Goal: Book appointment/travel/reservation

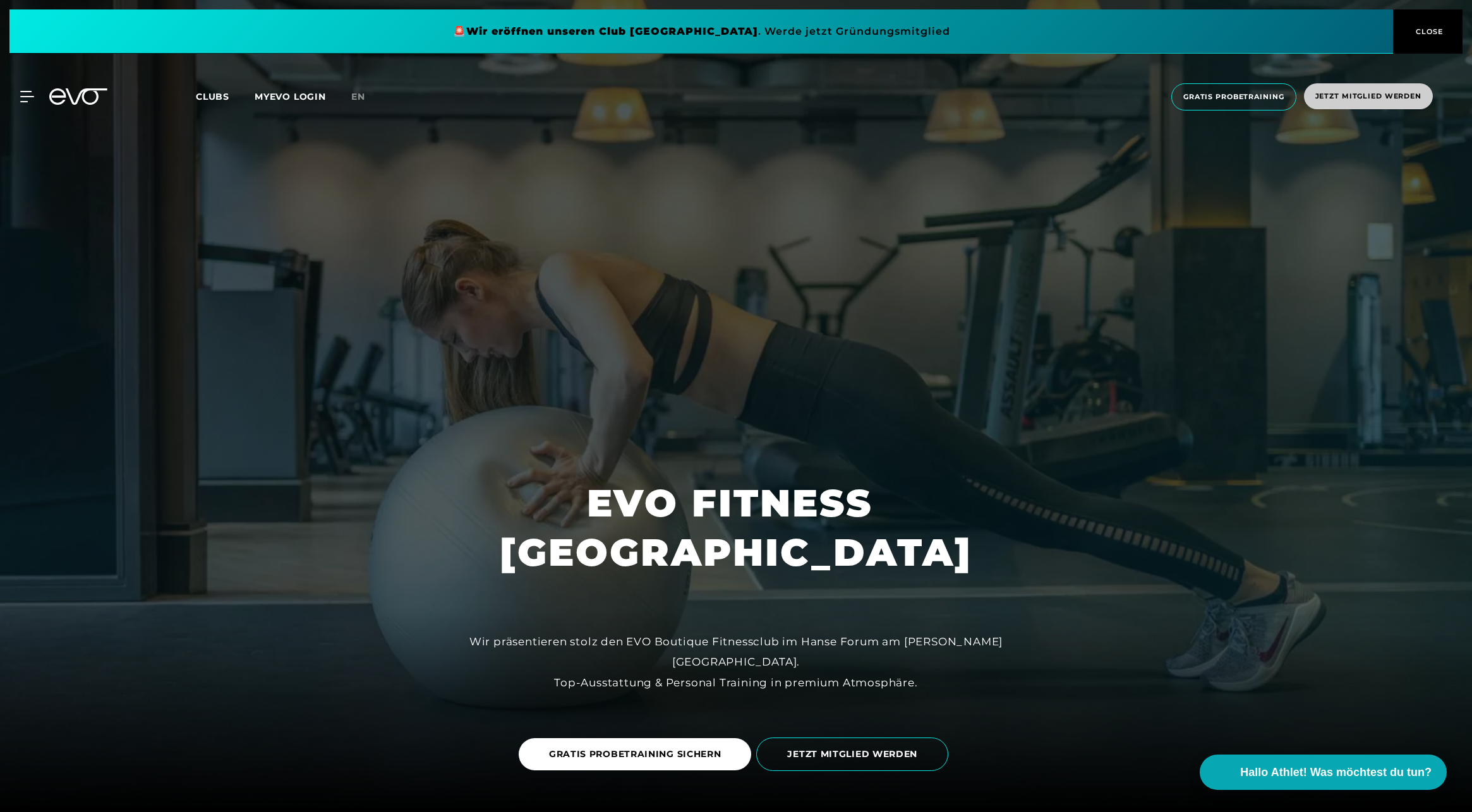
click at [1411, 92] on span "Jetzt Mitglied werden" at bounding box center [1369, 96] width 106 height 10
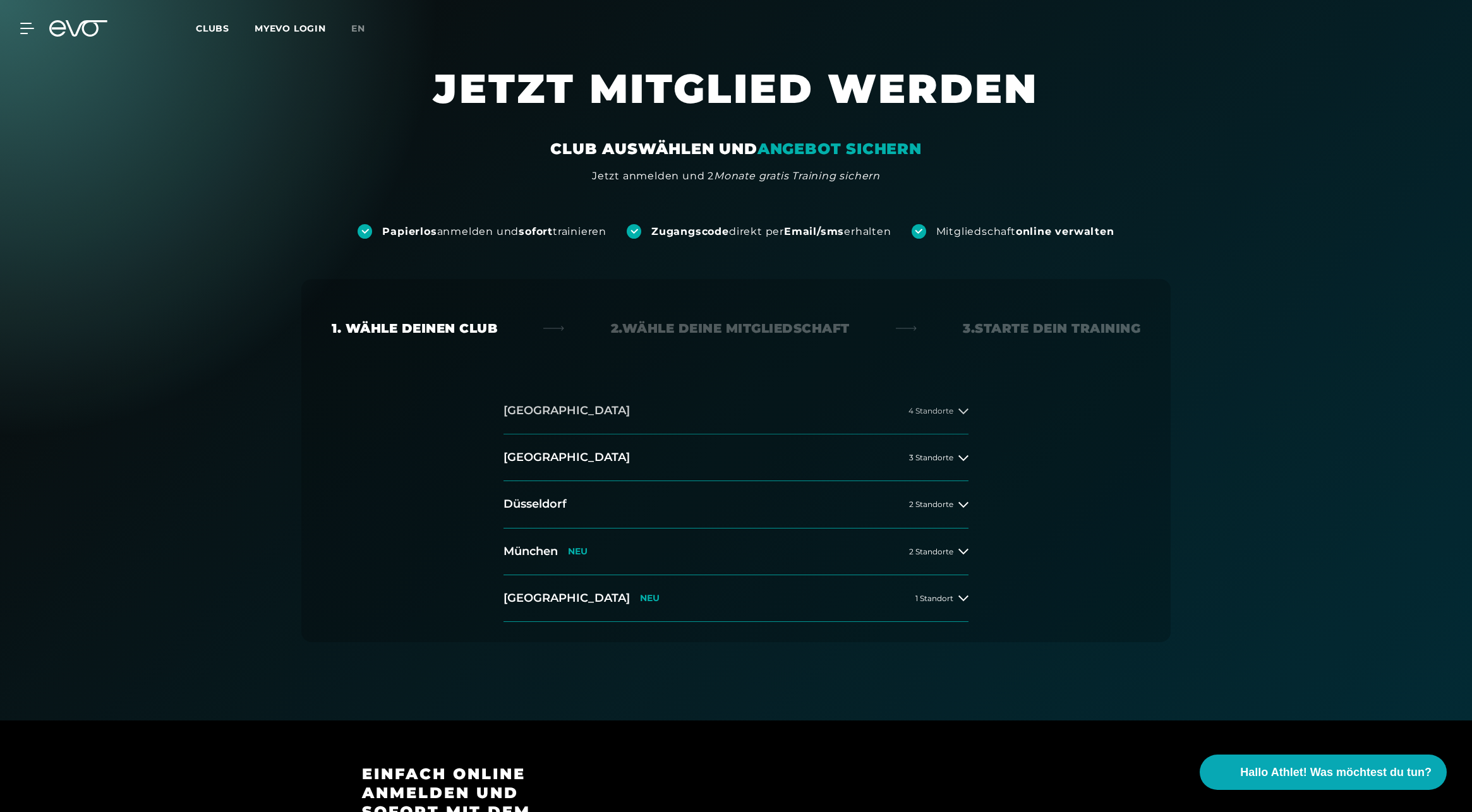
click at [721, 402] on button "[GEOGRAPHIC_DATA] 4 Standorte" at bounding box center [736, 410] width 465 height 46
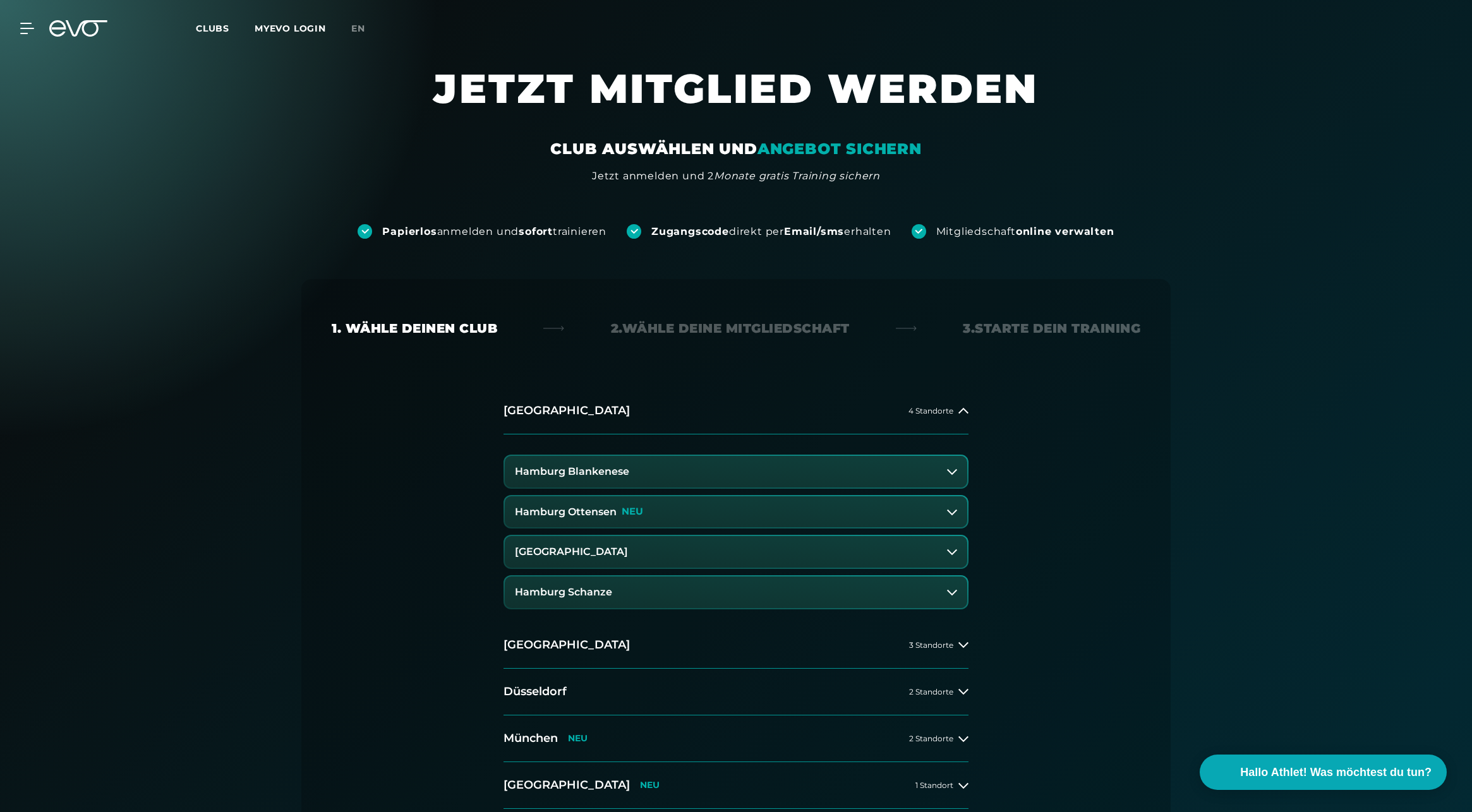
click at [555, 554] on h3 "[GEOGRAPHIC_DATA]" at bounding box center [571, 551] width 113 height 11
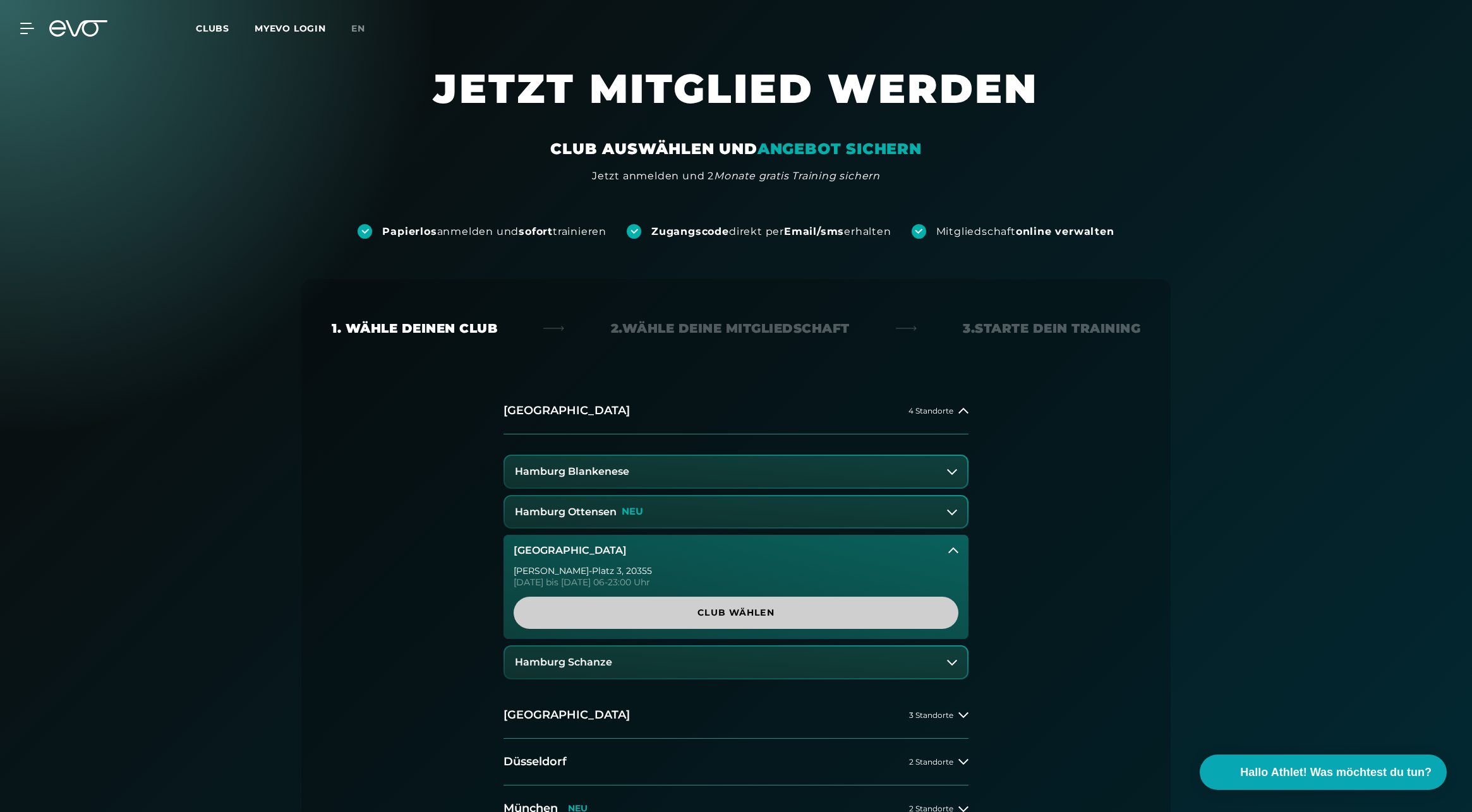
click at [711, 620] on span "Club wählen" at bounding box center [735, 612] width 444 height 32
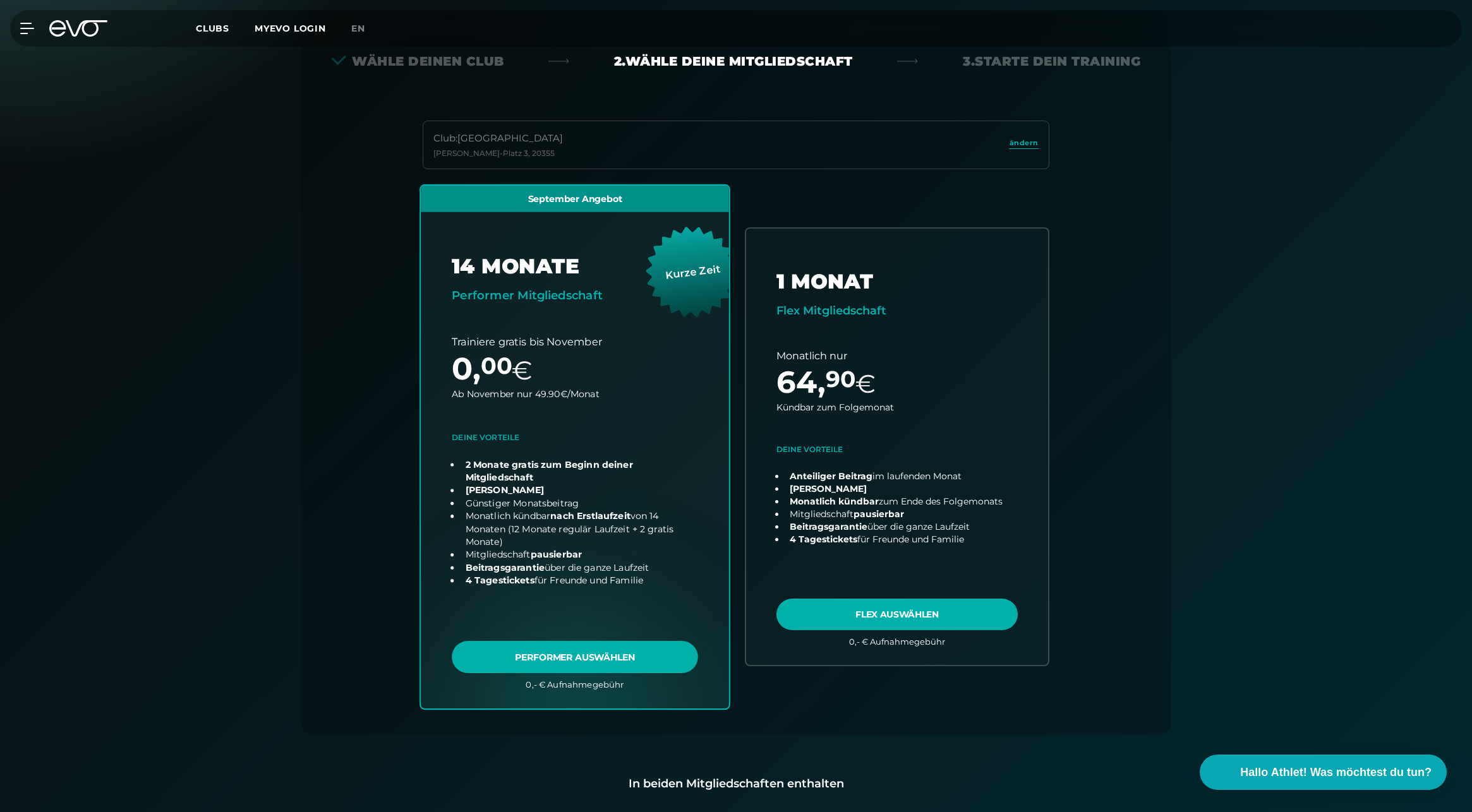
scroll to position [279, 0]
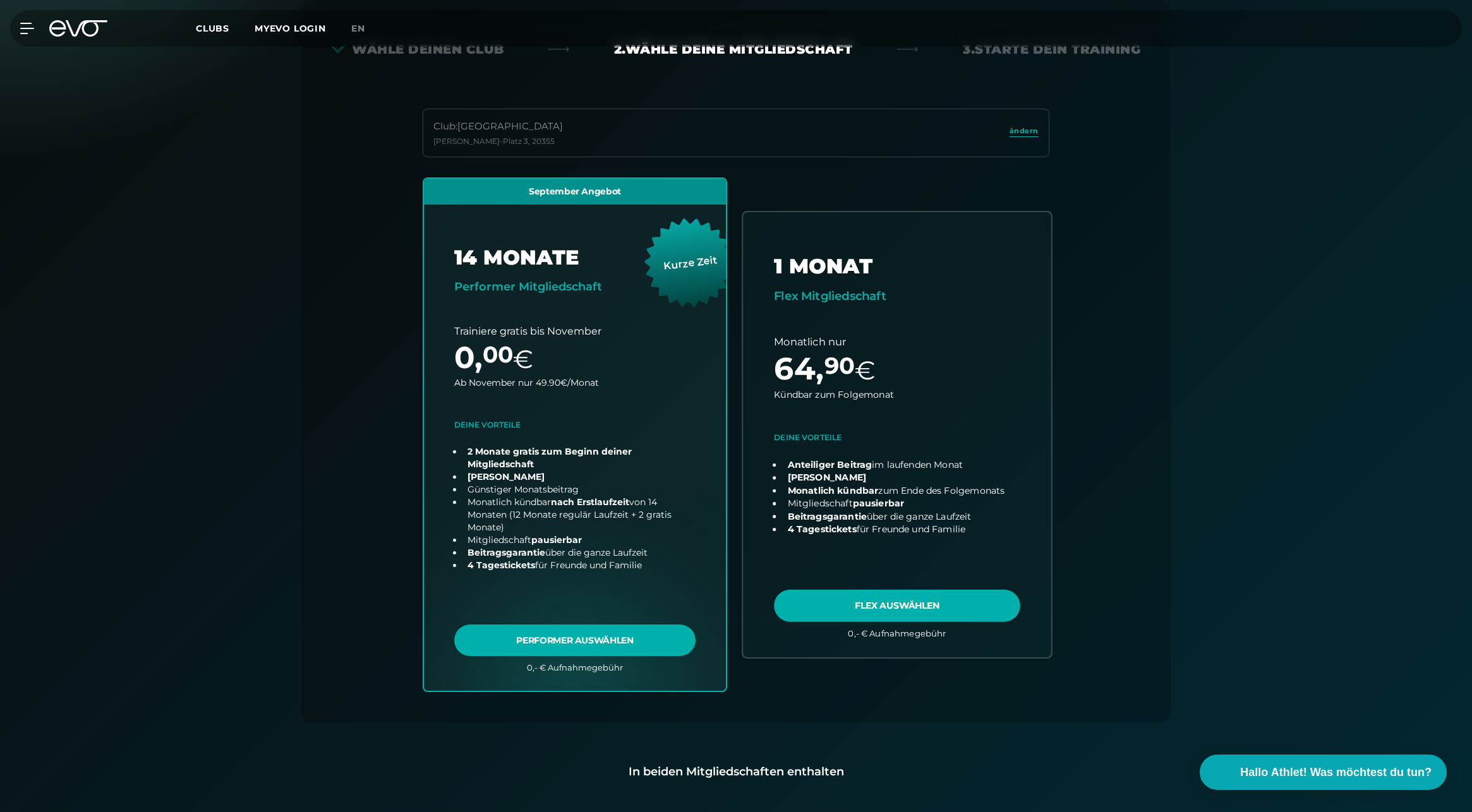
click at [834, 374] on link "choose plan" at bounding box center [896, 434] width 308 height 444
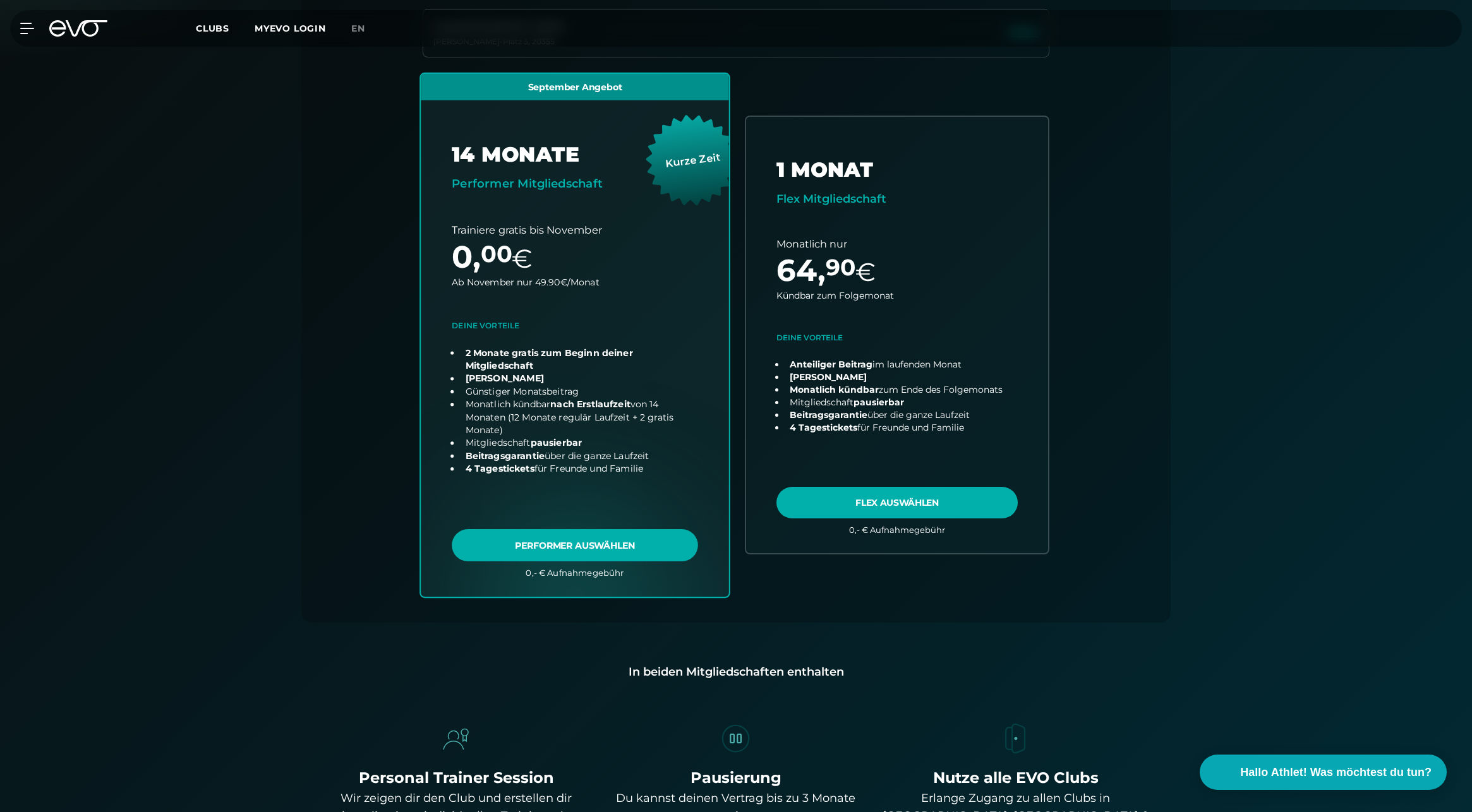
scroll to position [252, 0]
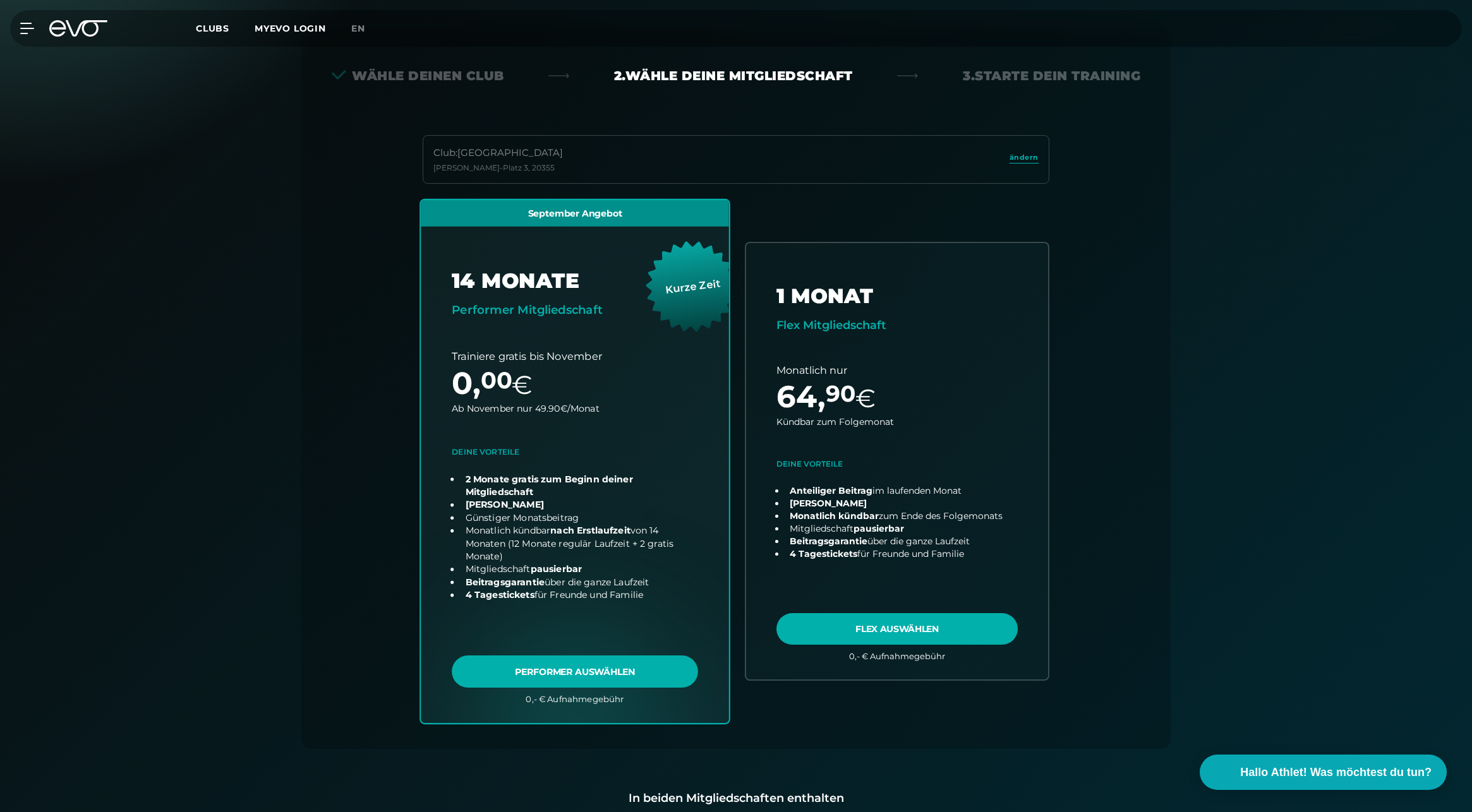
click at [541, 348] on link "choose plan" at bounding box center [574, 461] width 308 height 523
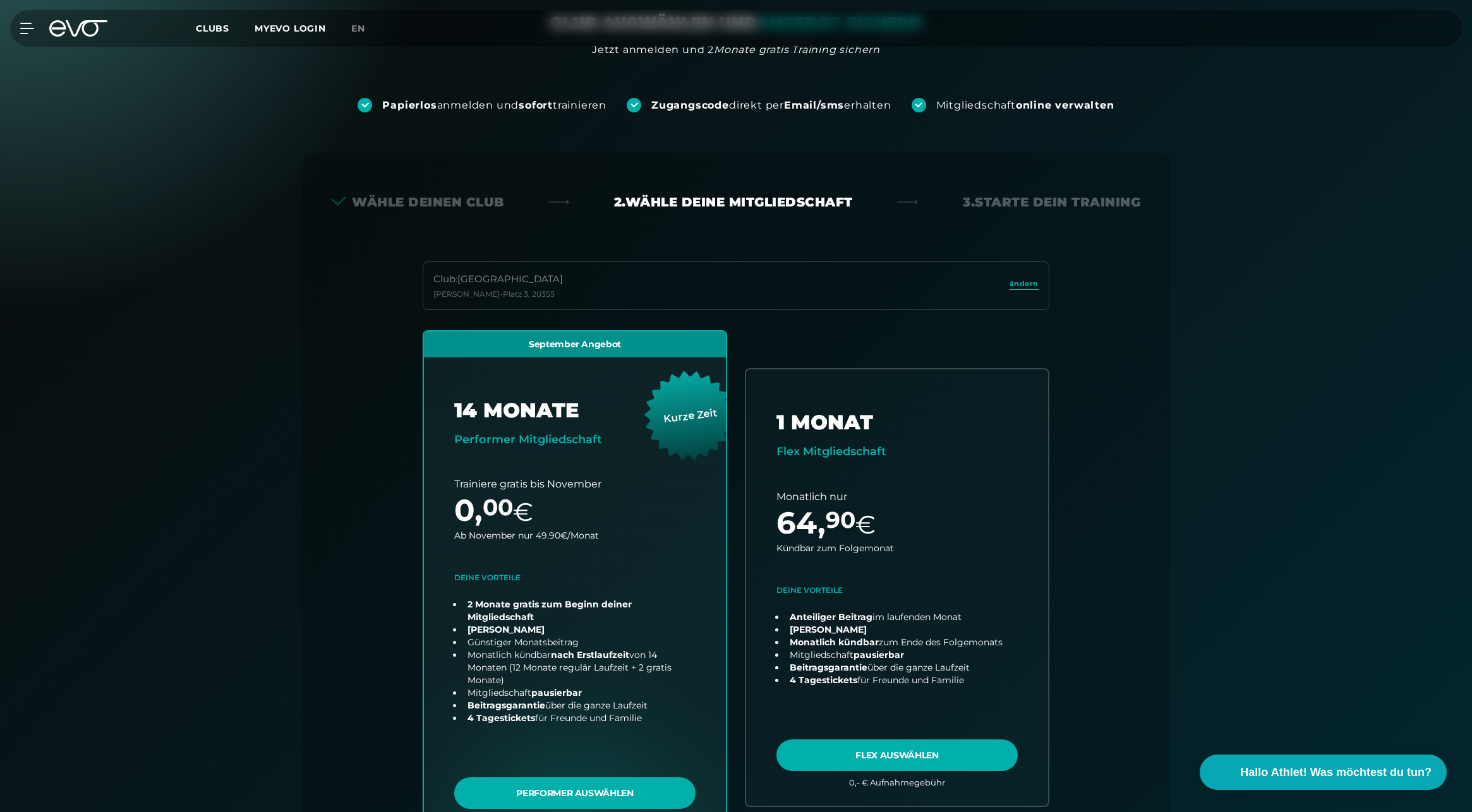
scroll to position [0, 0]
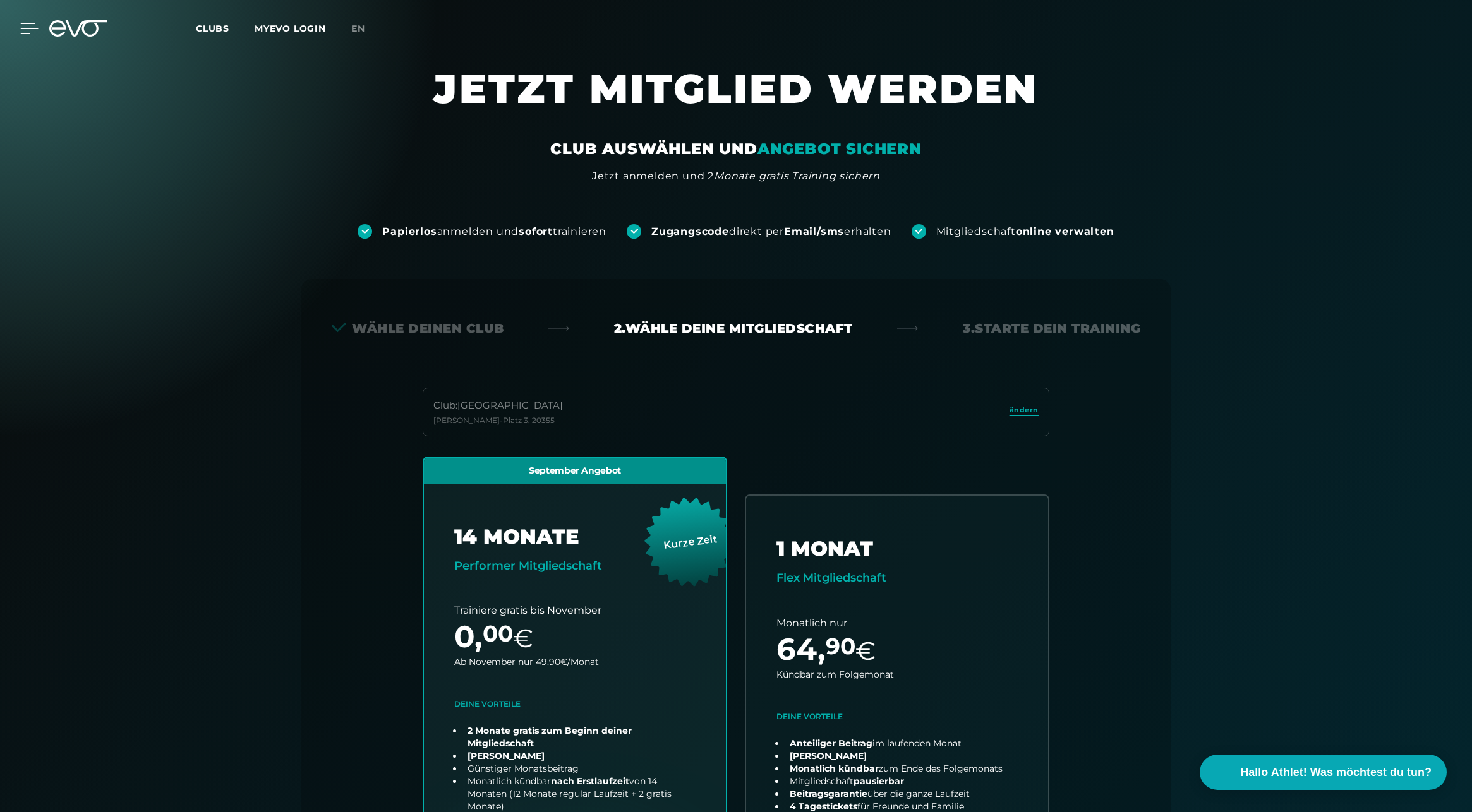
click at [25, 30] on icon at bounding box center [29, 28] width 18 height 11
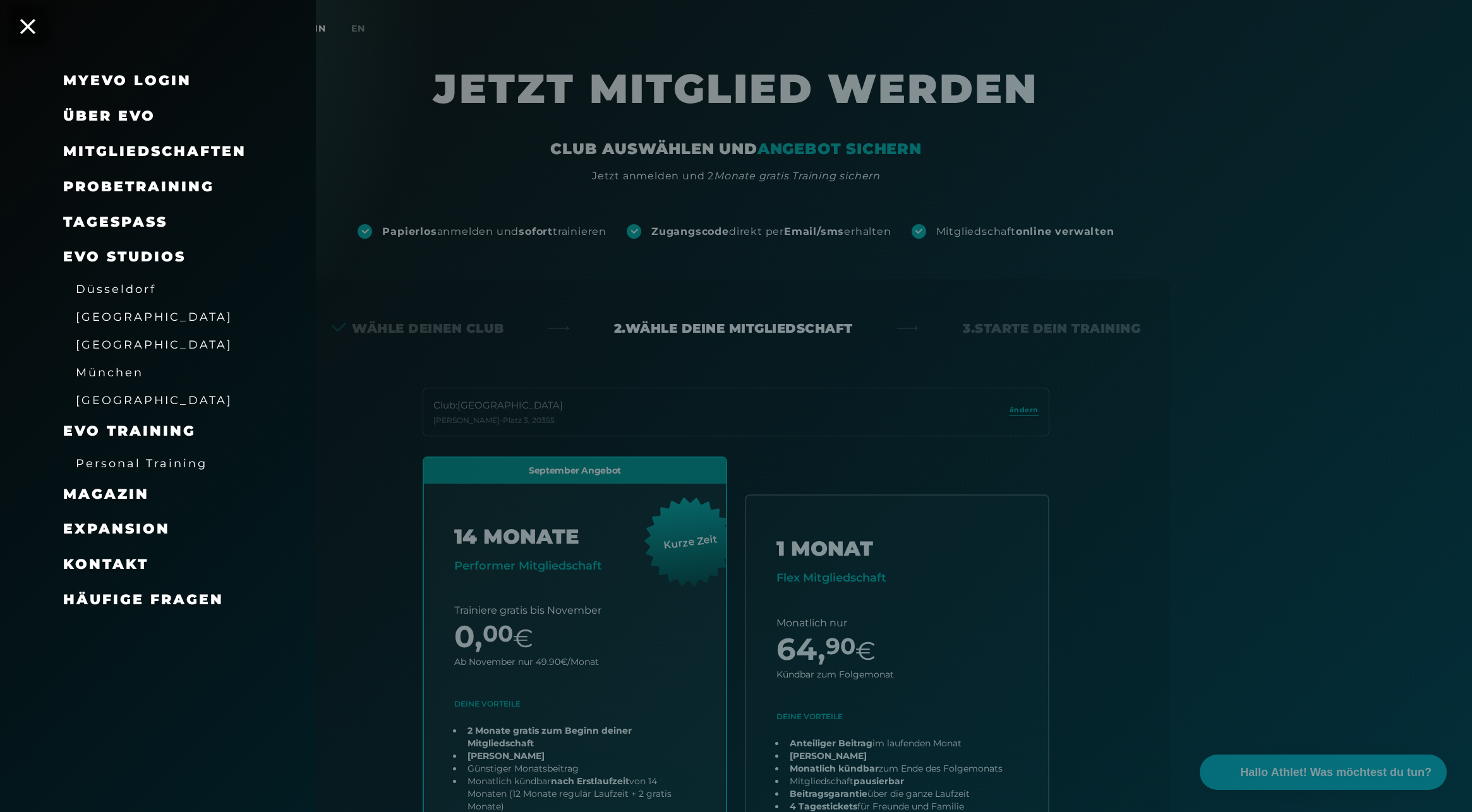
click at [133, 188] on span "Probetraining" at bounding box center [138, 187] width 151 height 17
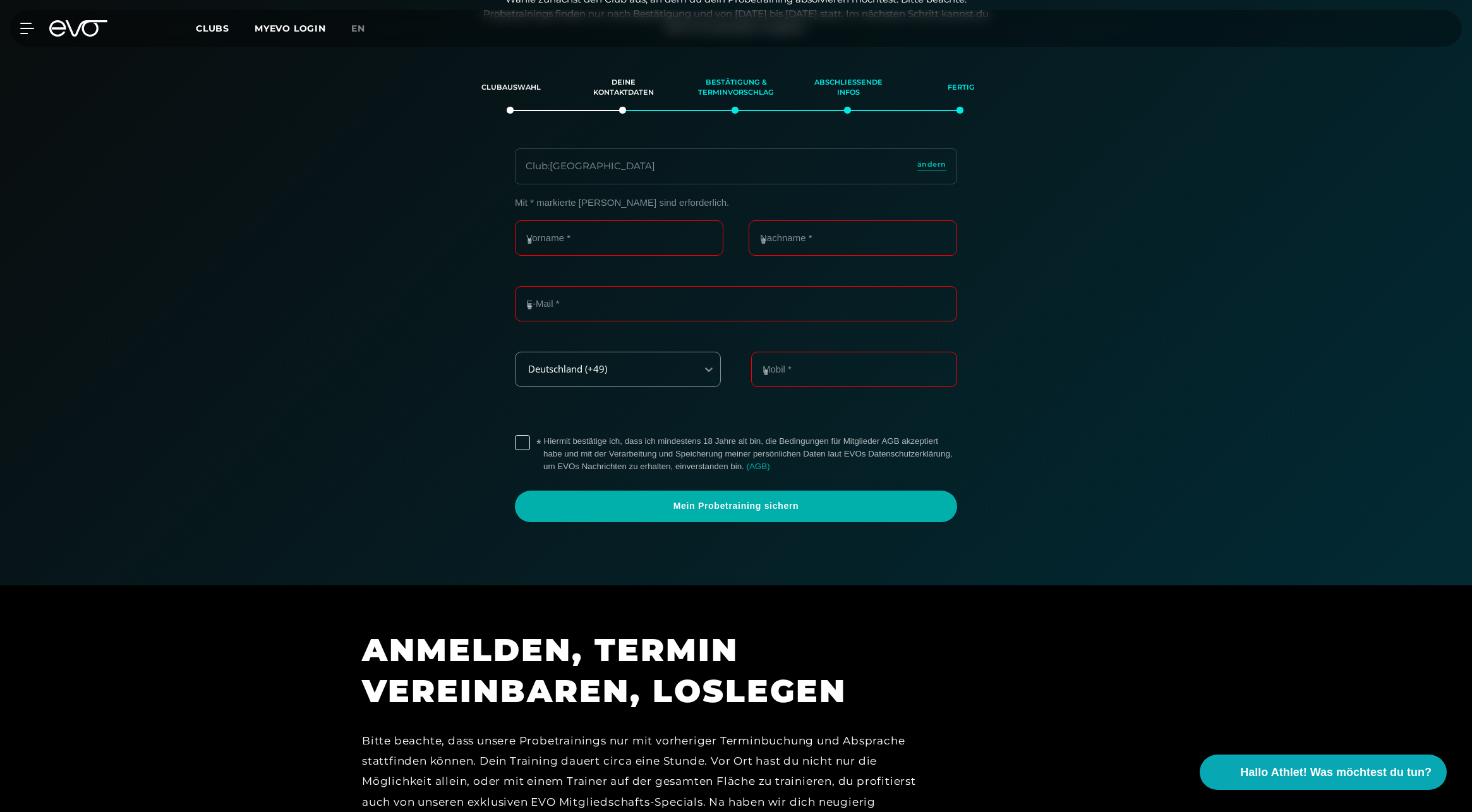
scroll to position [216, 0]
click at [597, 160] on div "Club : [GEOGRAPHIC_DATA]" at bounding box center [590, 166] width 130 height 14
click at [570, 227] on input "Vorname *" at bounding box center [619, 237] width 208 height 35
type input "******"
type input "****"
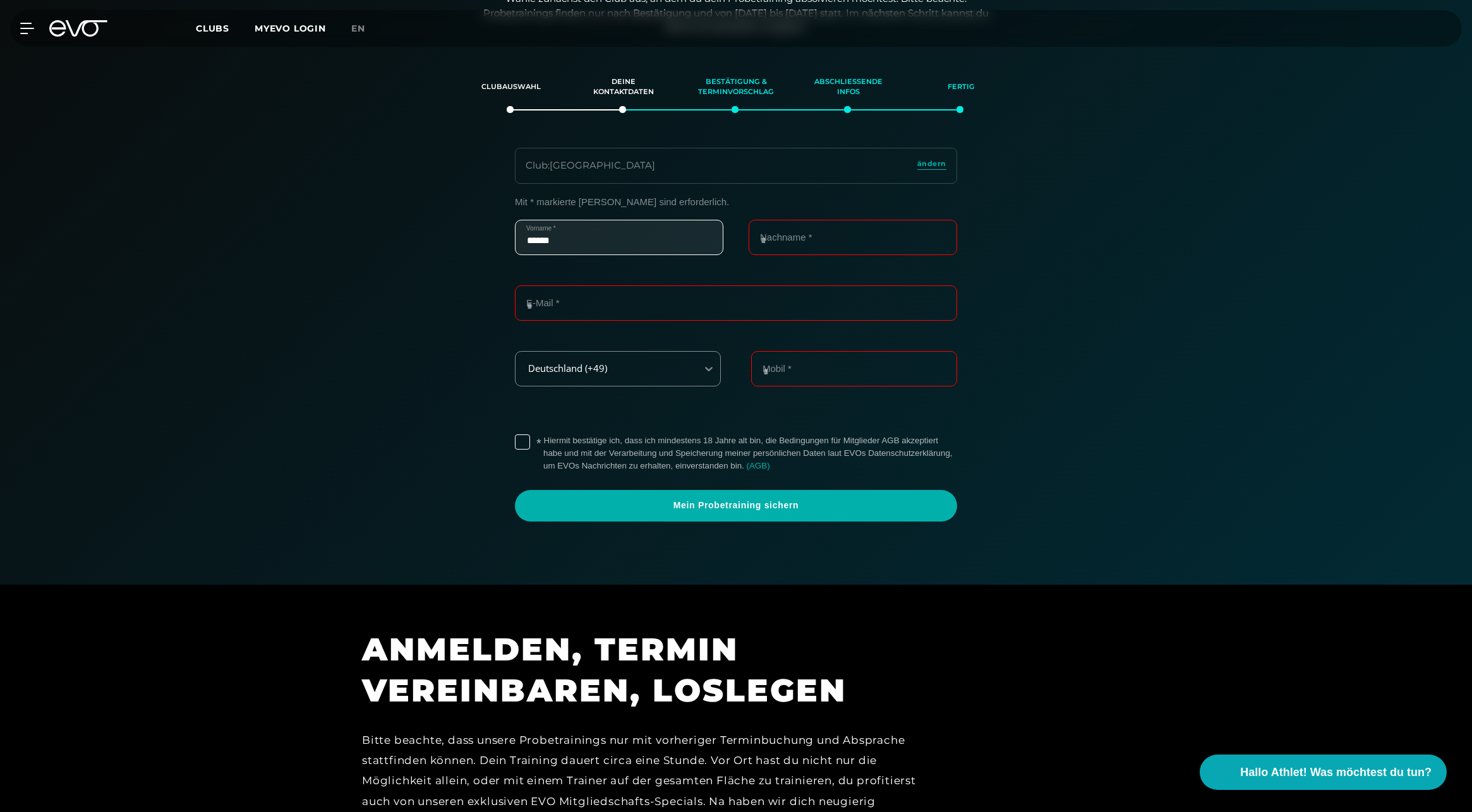
type input "**********"
click at [647, 306] on input "**********" at bounding box center [736, 303] width 442 height 35
drag, startPoint x: 420, startPoint y: 314, endPoint x: 429, endPoint y: 318, distance: 9.8
click at [420, 314] on div "**********" at bounding box center [735, 359] width 872 height 325
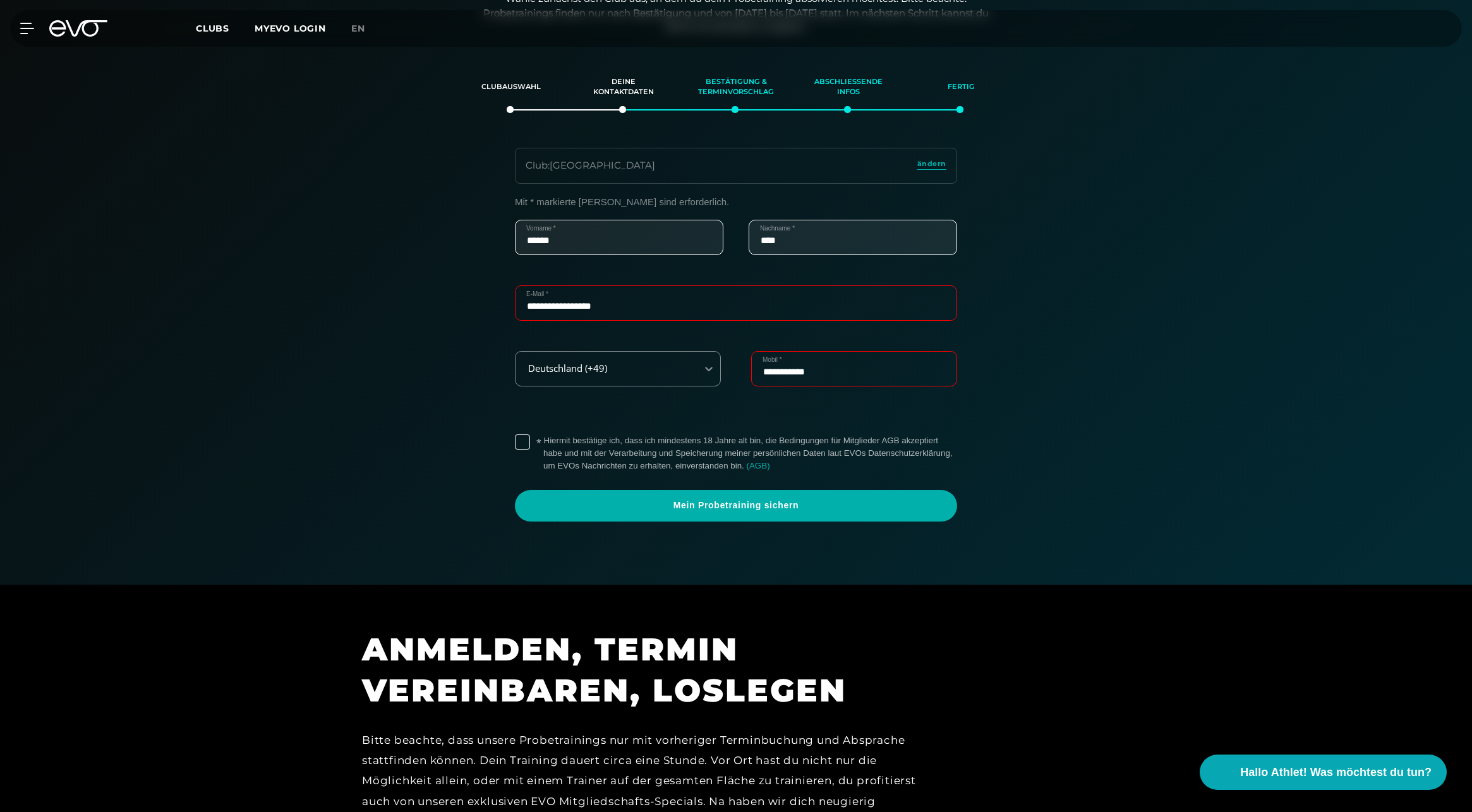
click at [554, 445] on label "* Hiermit bestätige ich, dass ich mindestens 18 Jahre alt bin, die Bedingungen …" at bounding box center [750, 453] width 414 height 38
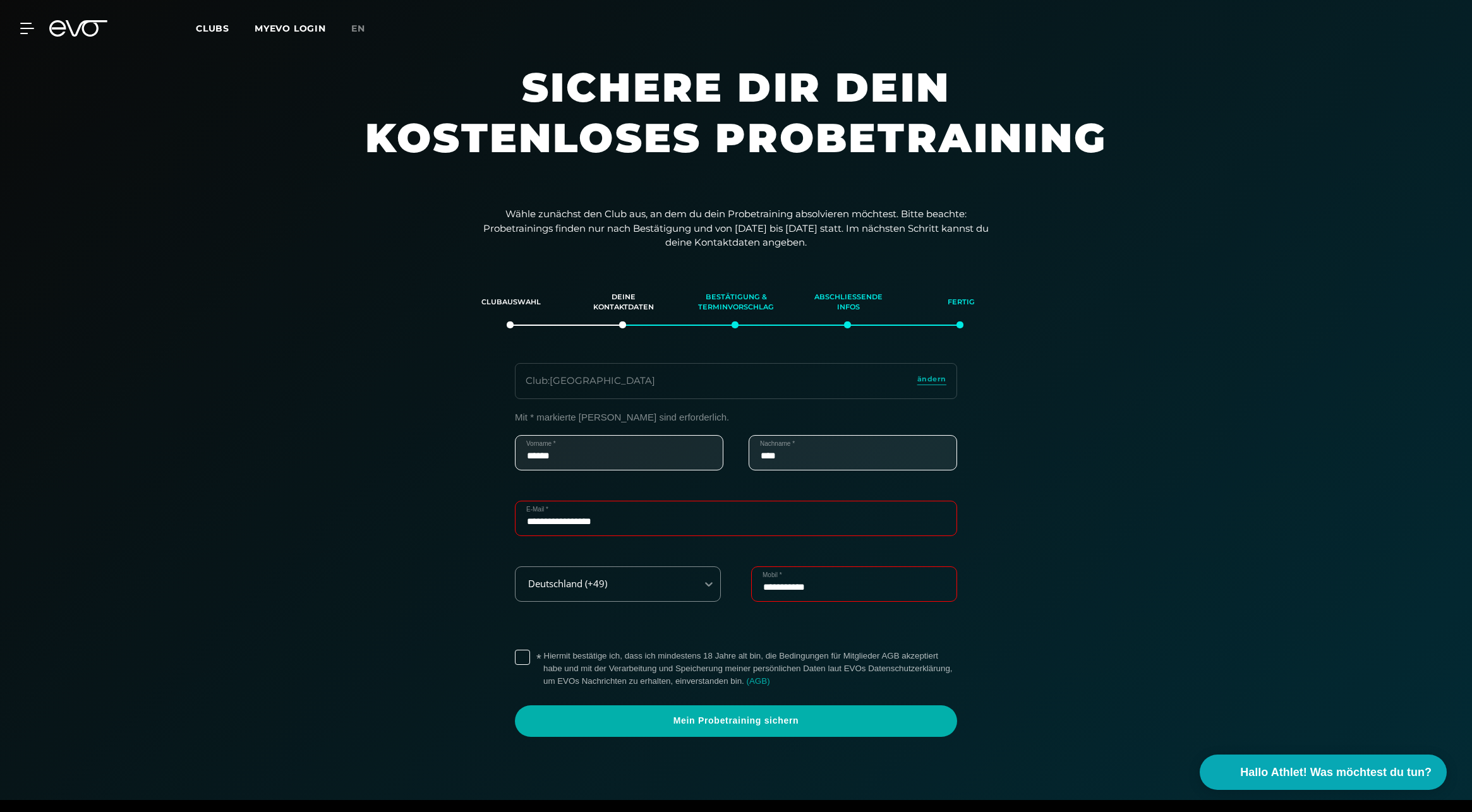
scroll to position [0, 0]
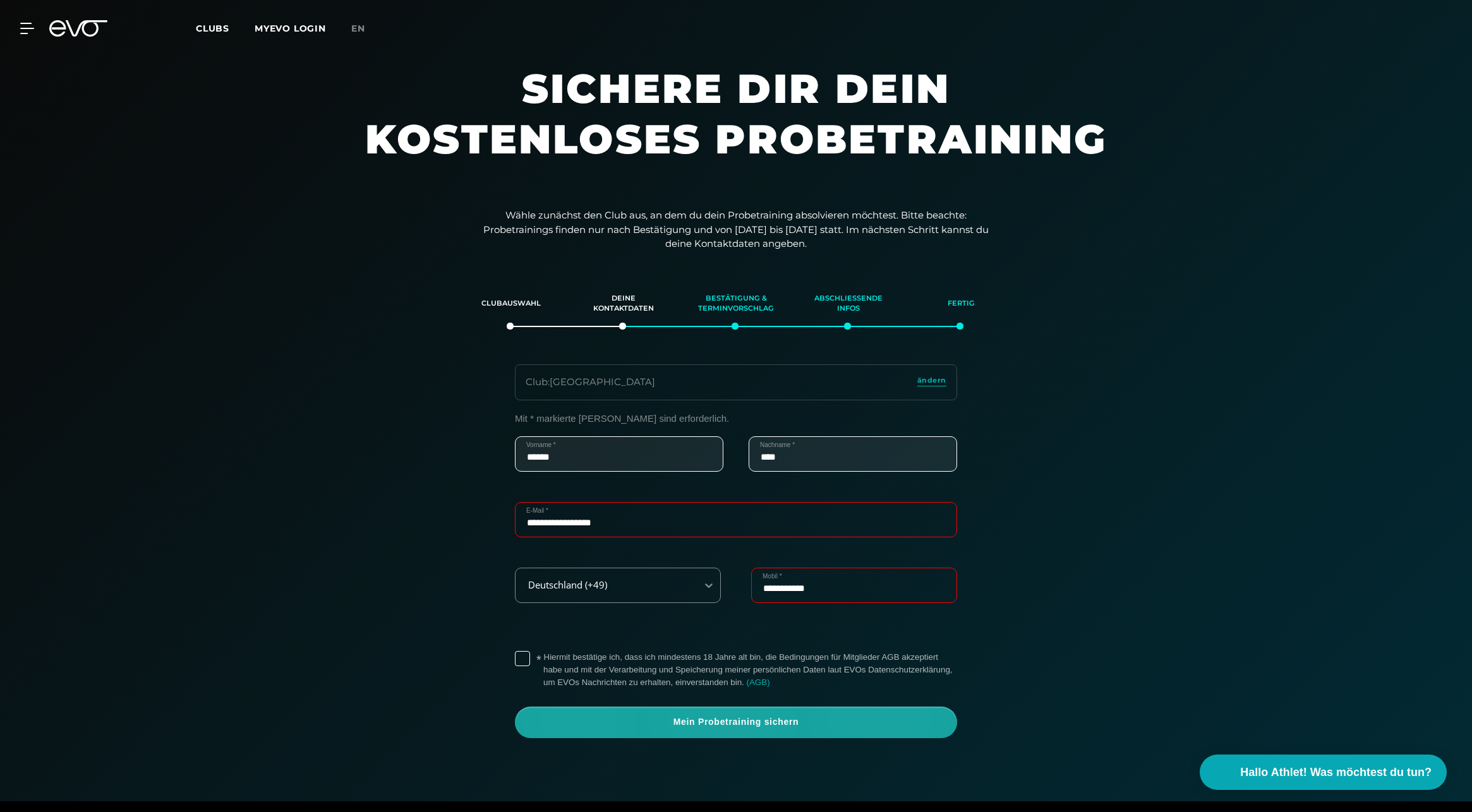
click at [734, 718] on span "Mein Probetraining sichern" at bounding box center [735, 722] width 381 height 13
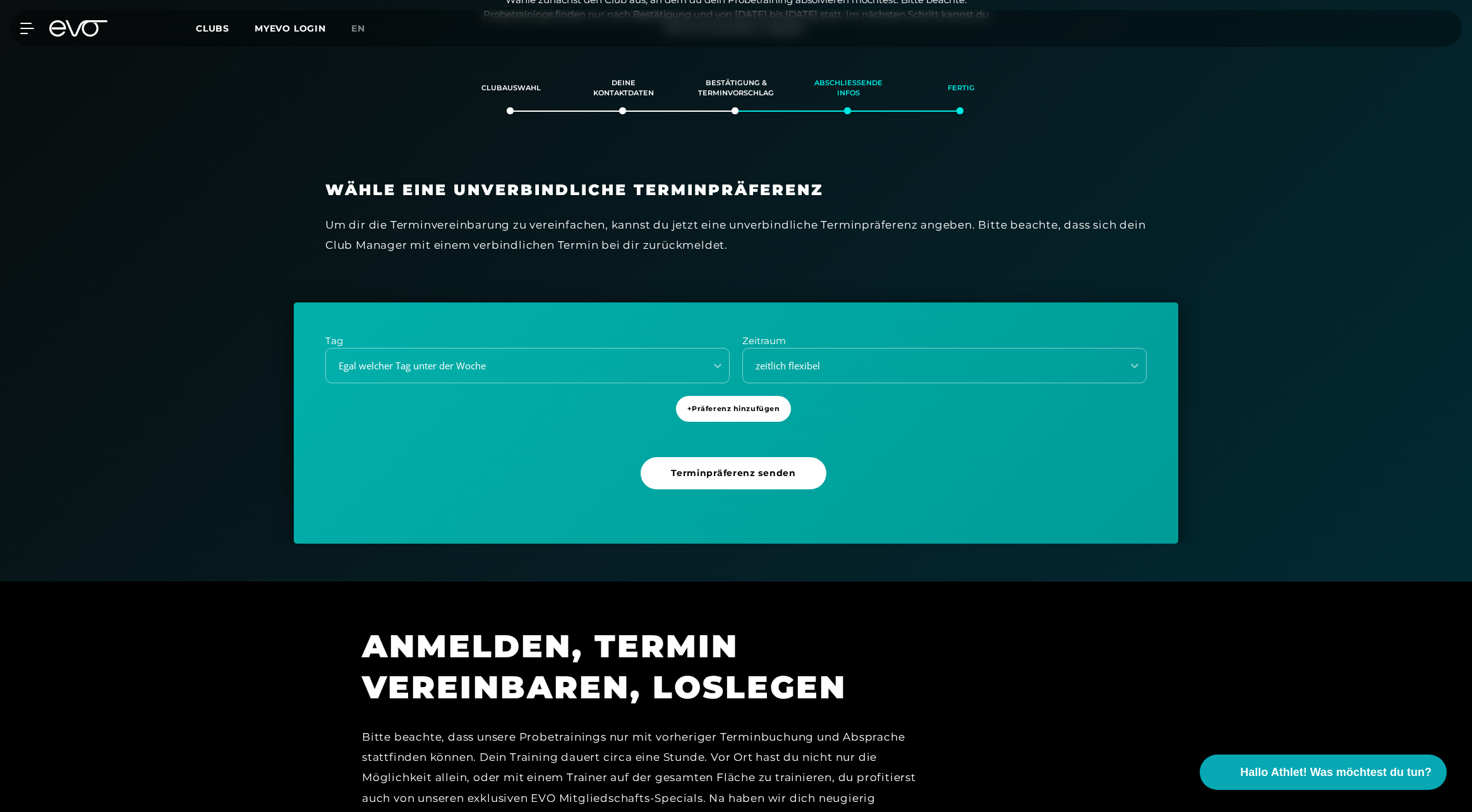
scroll to position [216, 0]
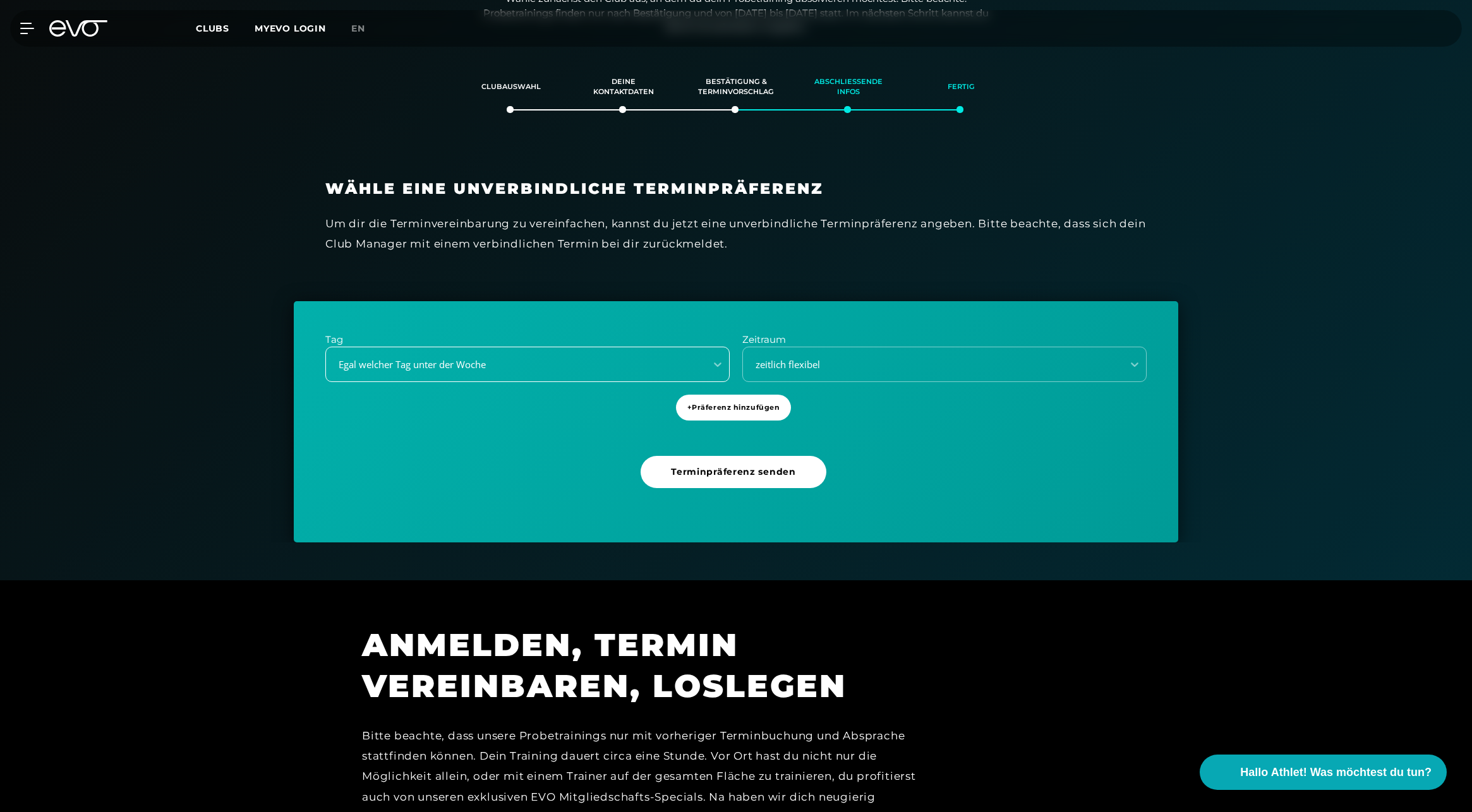
click at [581, 360] on div "Egal welcher Tag unter der Woche" at bounding box center [512, 364] width 369 height 14
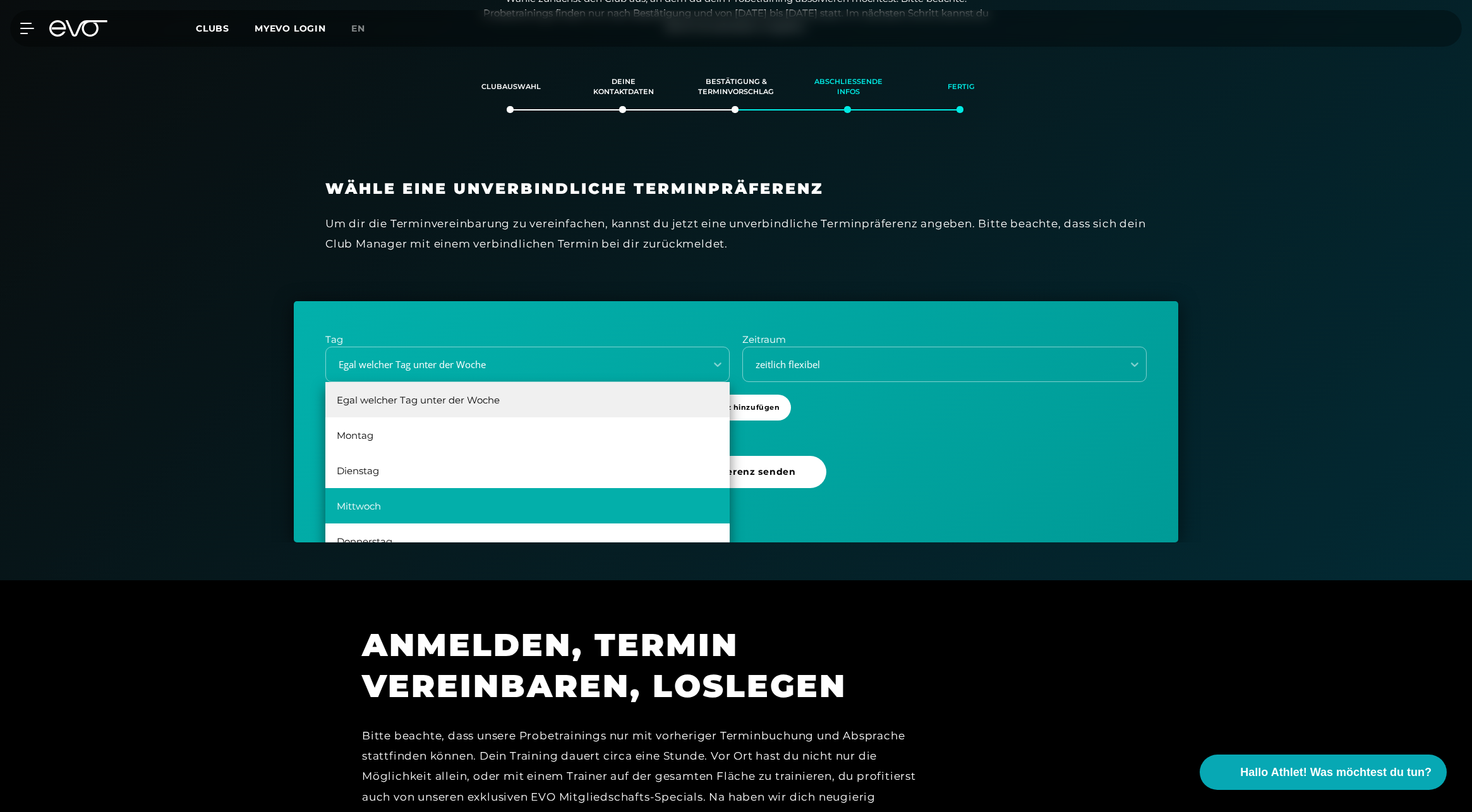
click at [392, 506] on div "Mittwoch" at bounding box center [527, 505] width 404 height 35
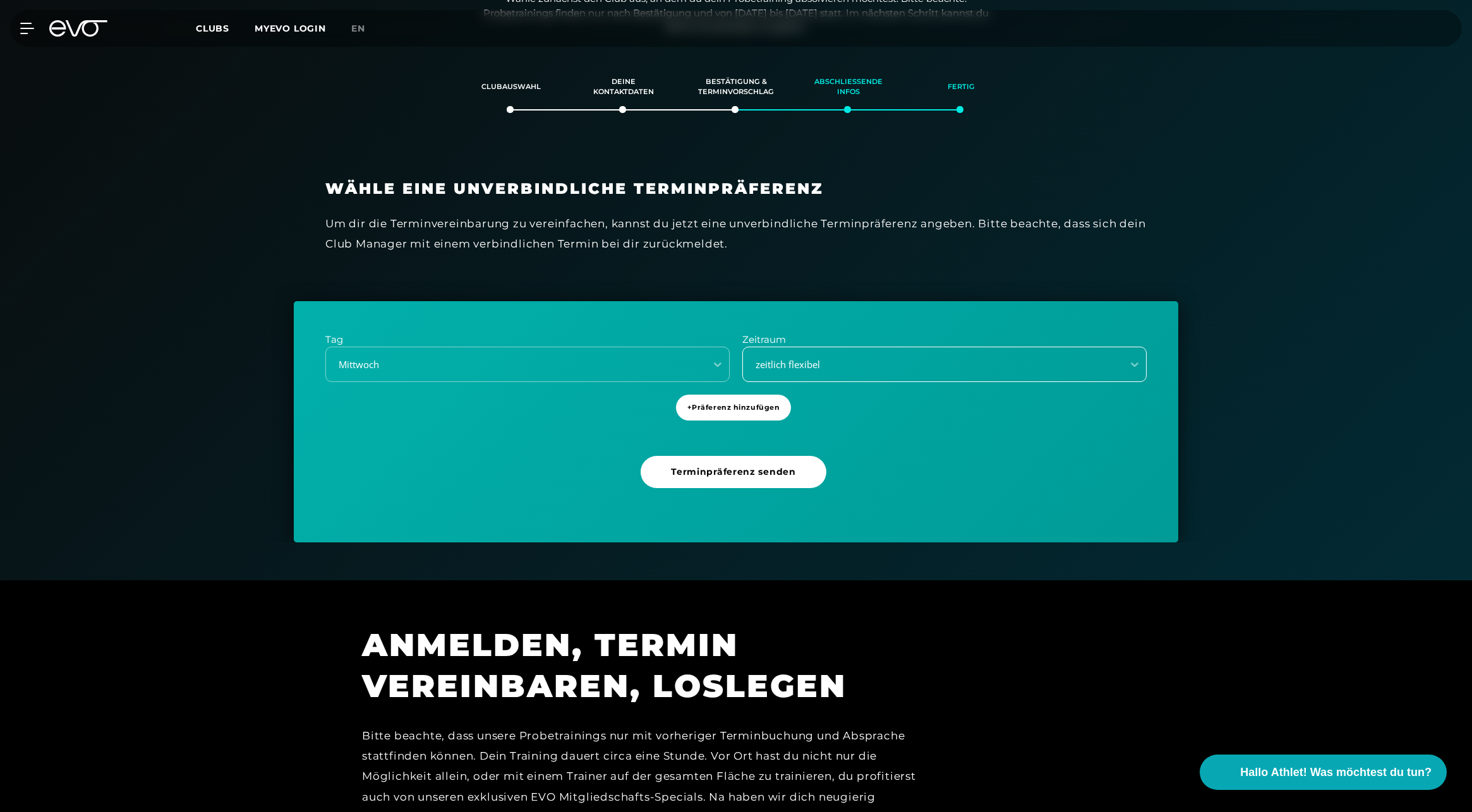
click at [847, 348] on div "zeitlich flexibel" at bounding box center [944, 364] width 404 height 35
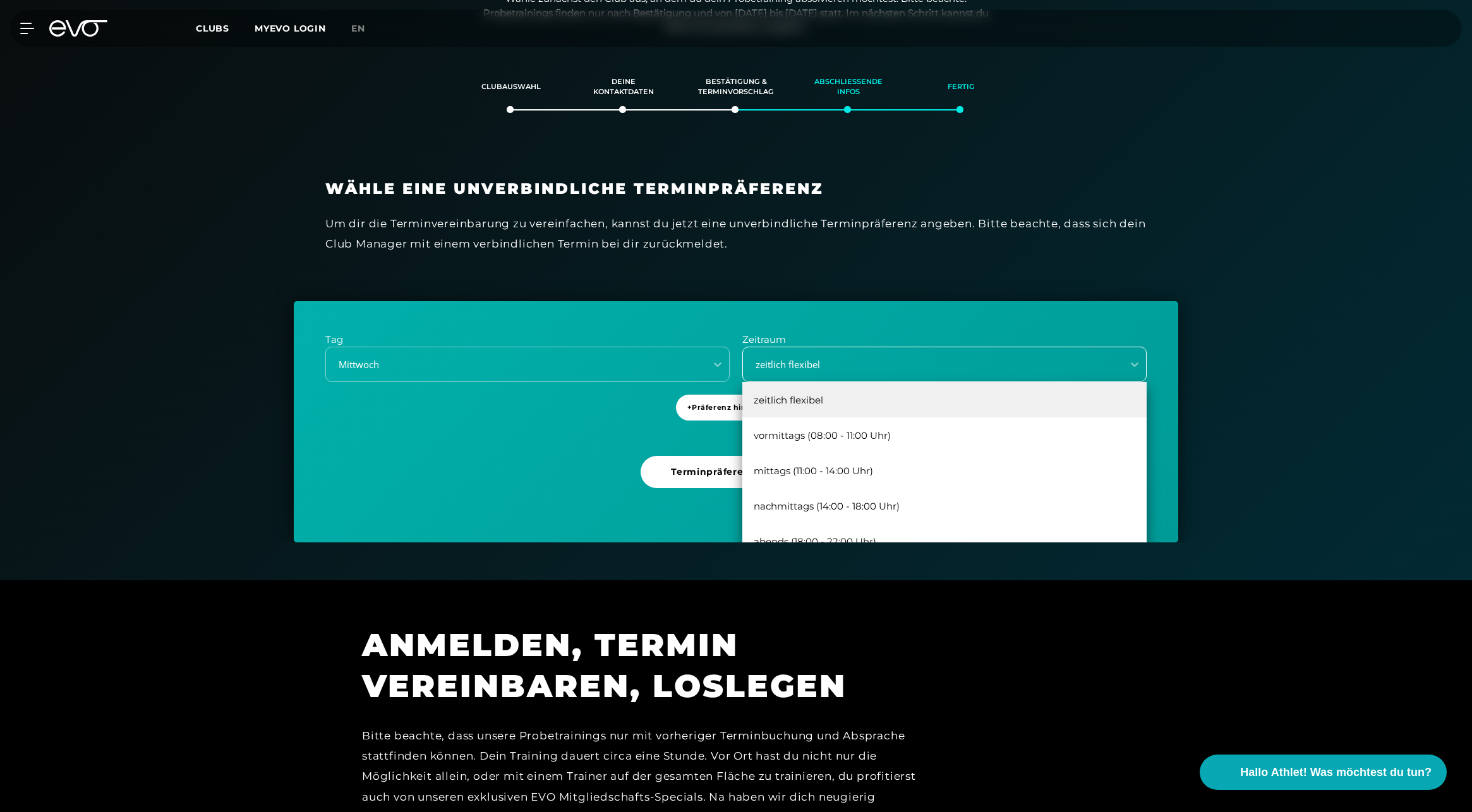
click at [850, 349] on div "zeitlich flexibel" at bounding box center [944, 364] width 404 height 35
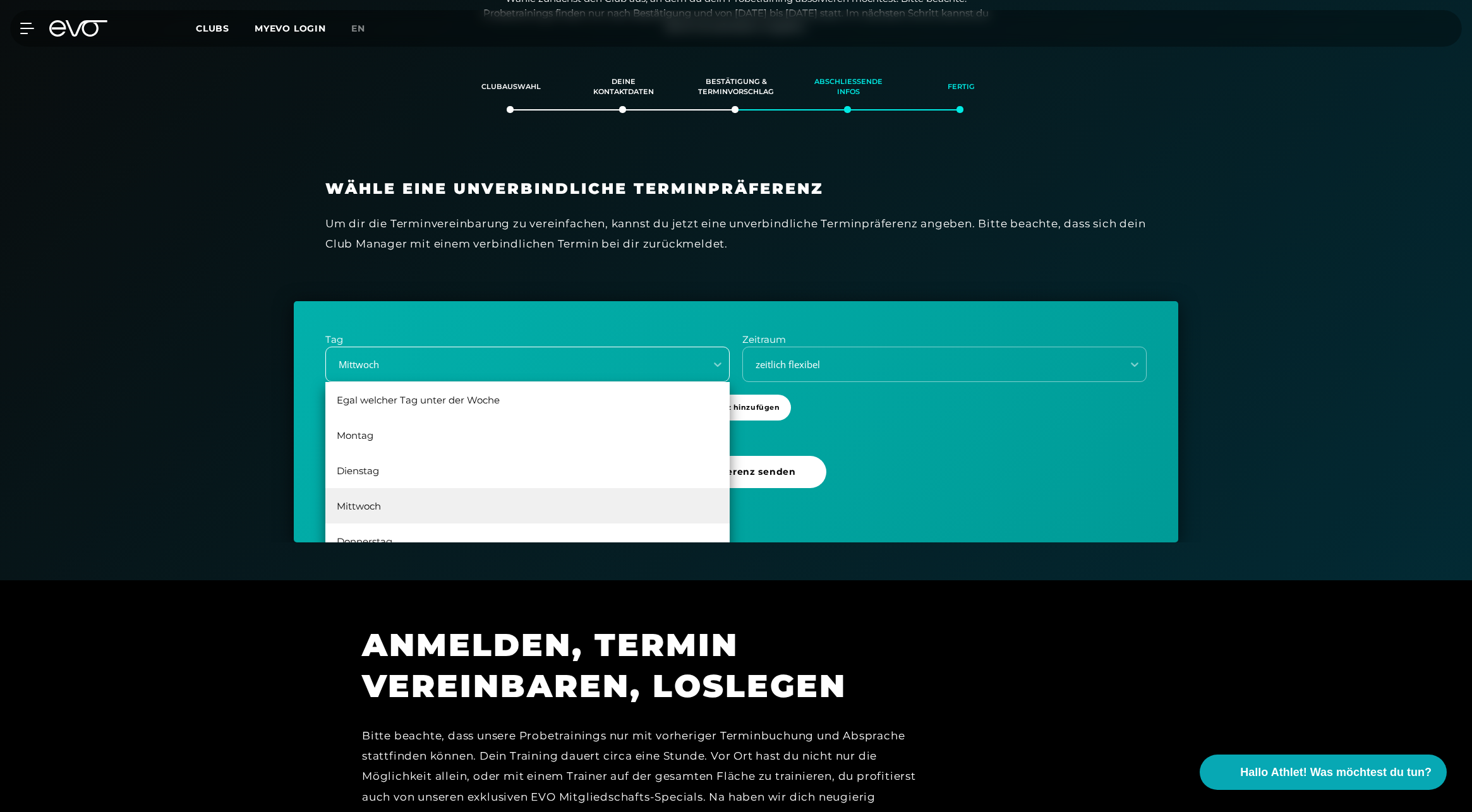
click at [569, 360] on div "Mittwoch" at bounding box center [512, 364] width 369 height 14
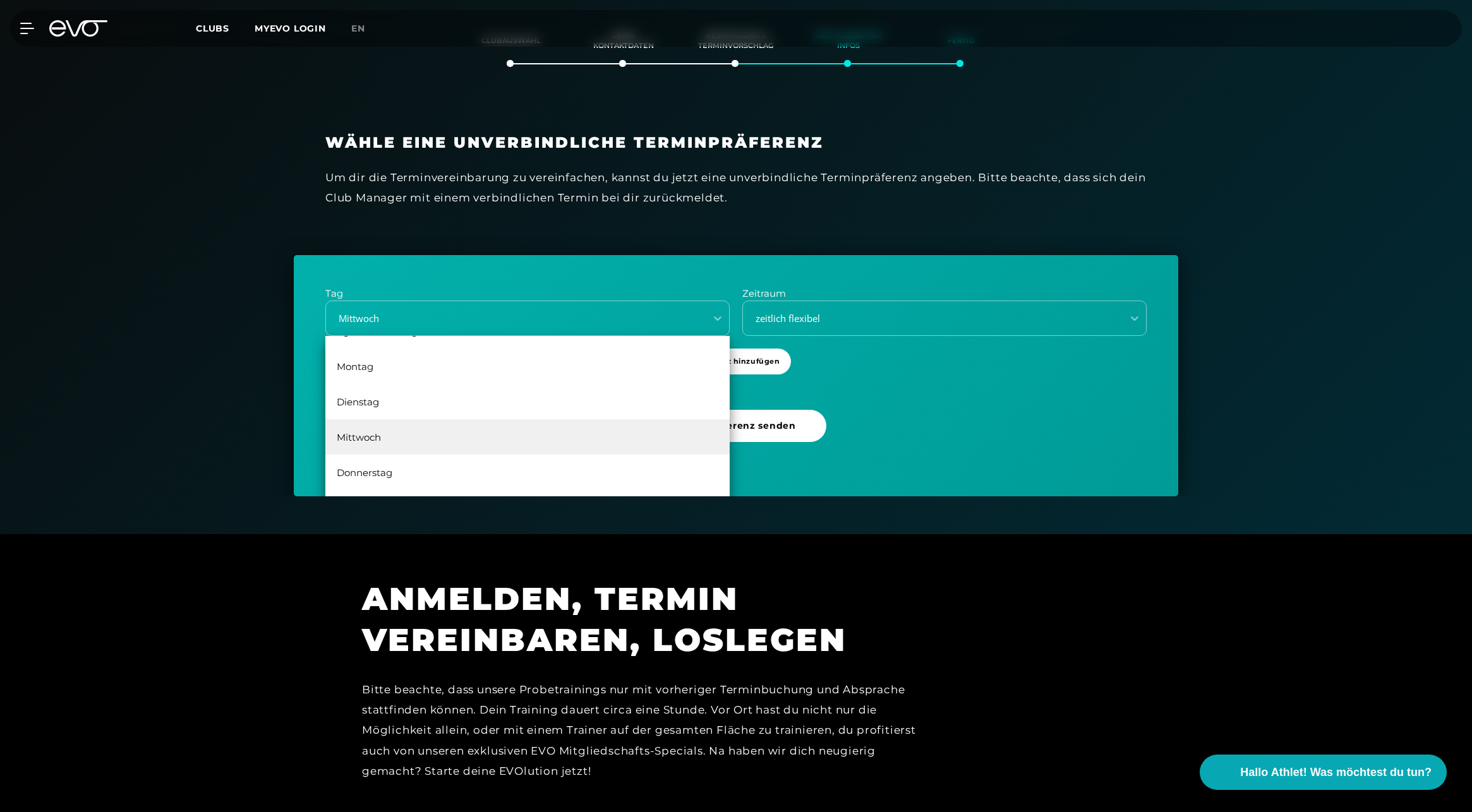
scroll to position [279, 0]
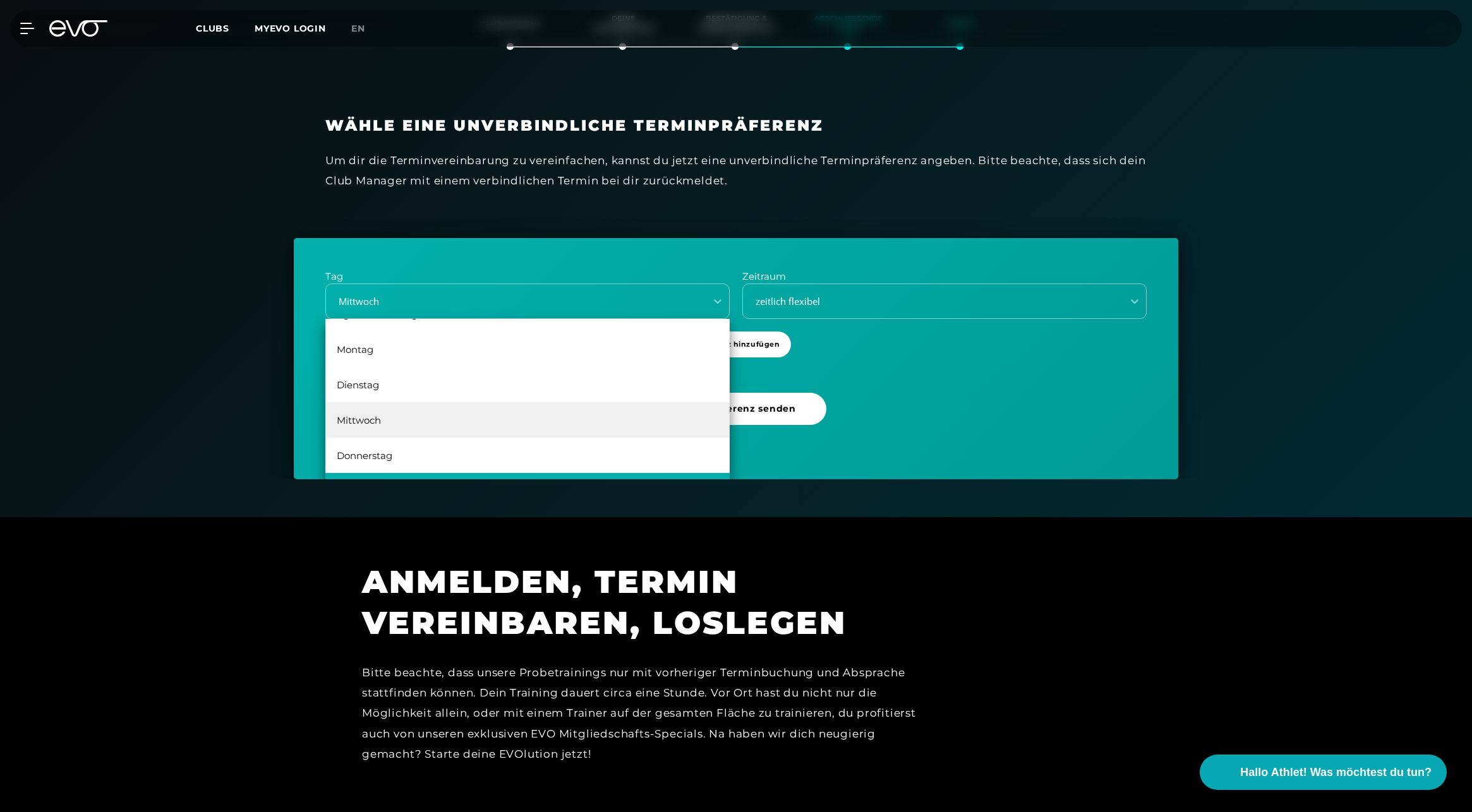
click at [393, 476] on div "[DATE]" at bounding box center [527, 490] width 404 height 35
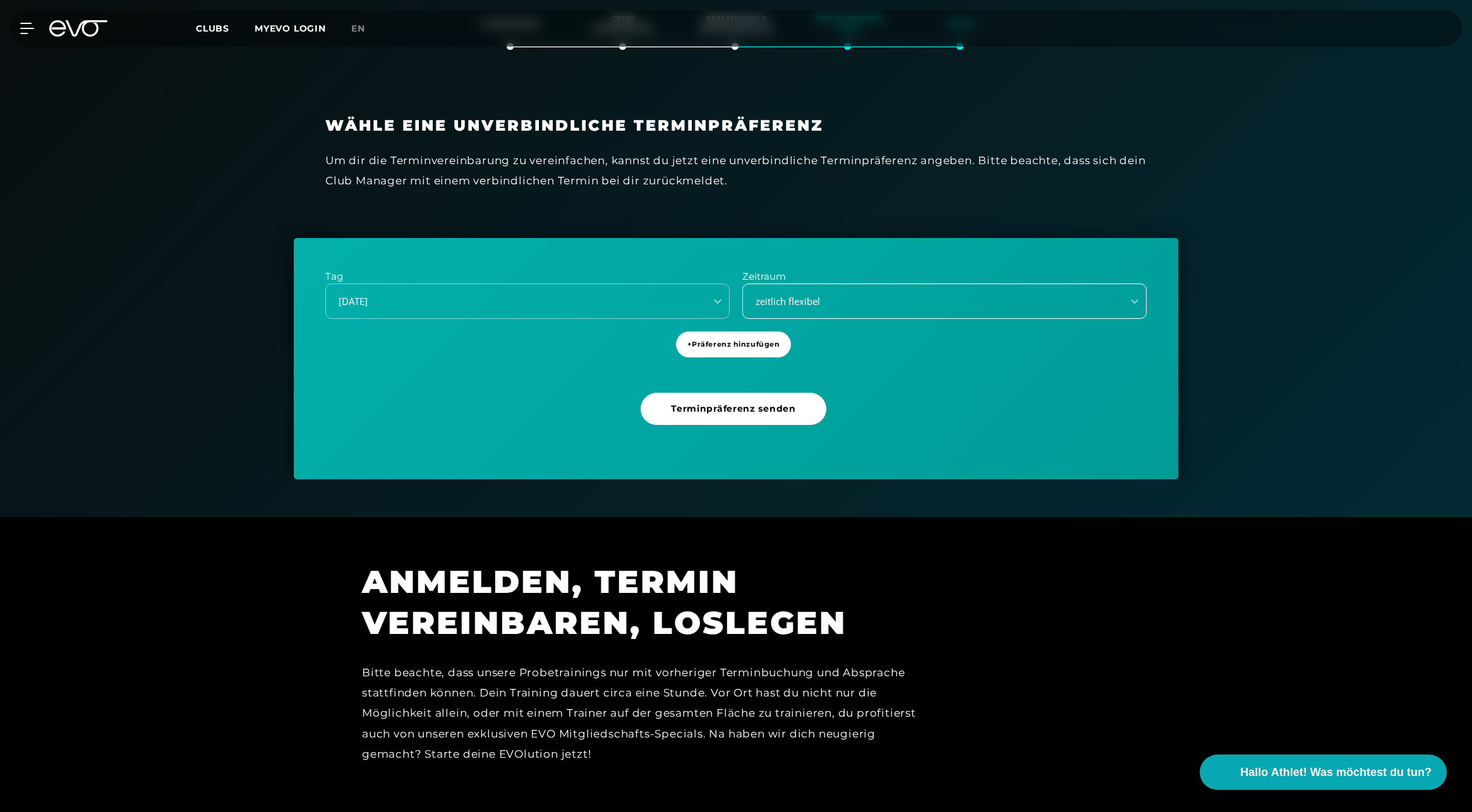
click at [780, 299] on div "zeitlich flexibel" at bounding box center [929, 301] width 369 height 14
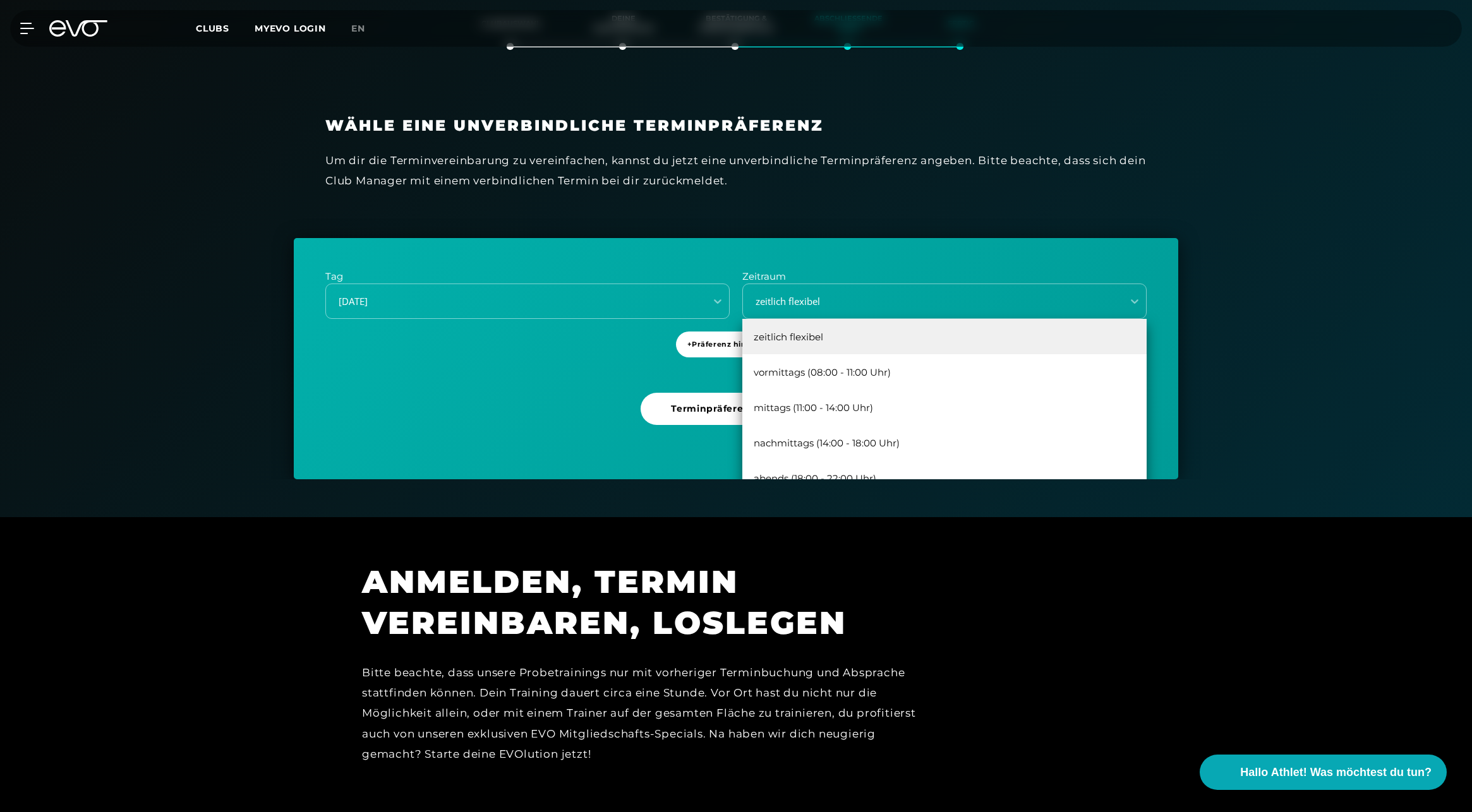
click at [857, 437] on div "nachmittags (14:00 - 18:00 Uhr)" at bounding box center [944, 442] width 404 height 35
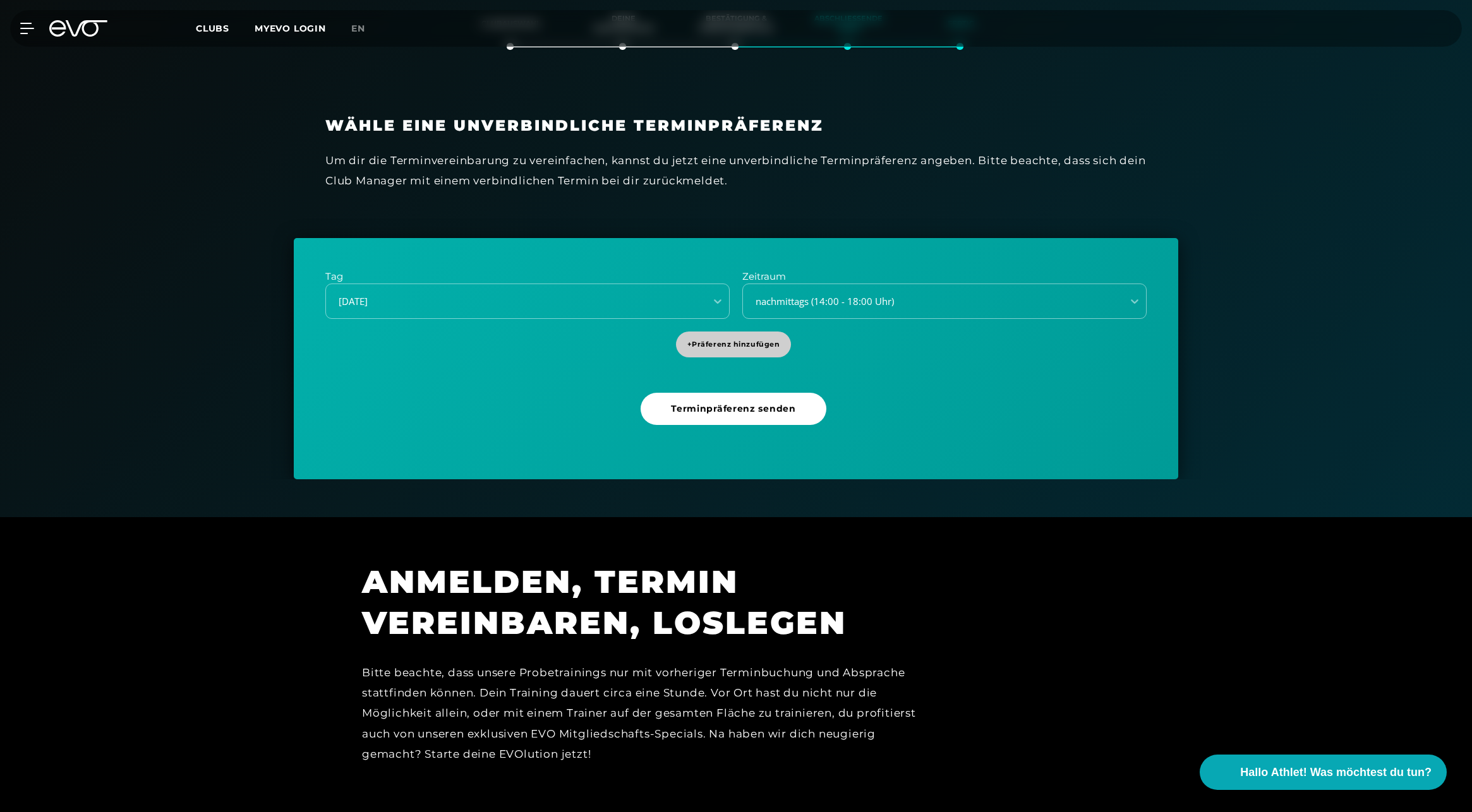
click at [732, 339] on span "+ Präferenz hinzufügen" at bounding box center [734, 345] width 93 height 10
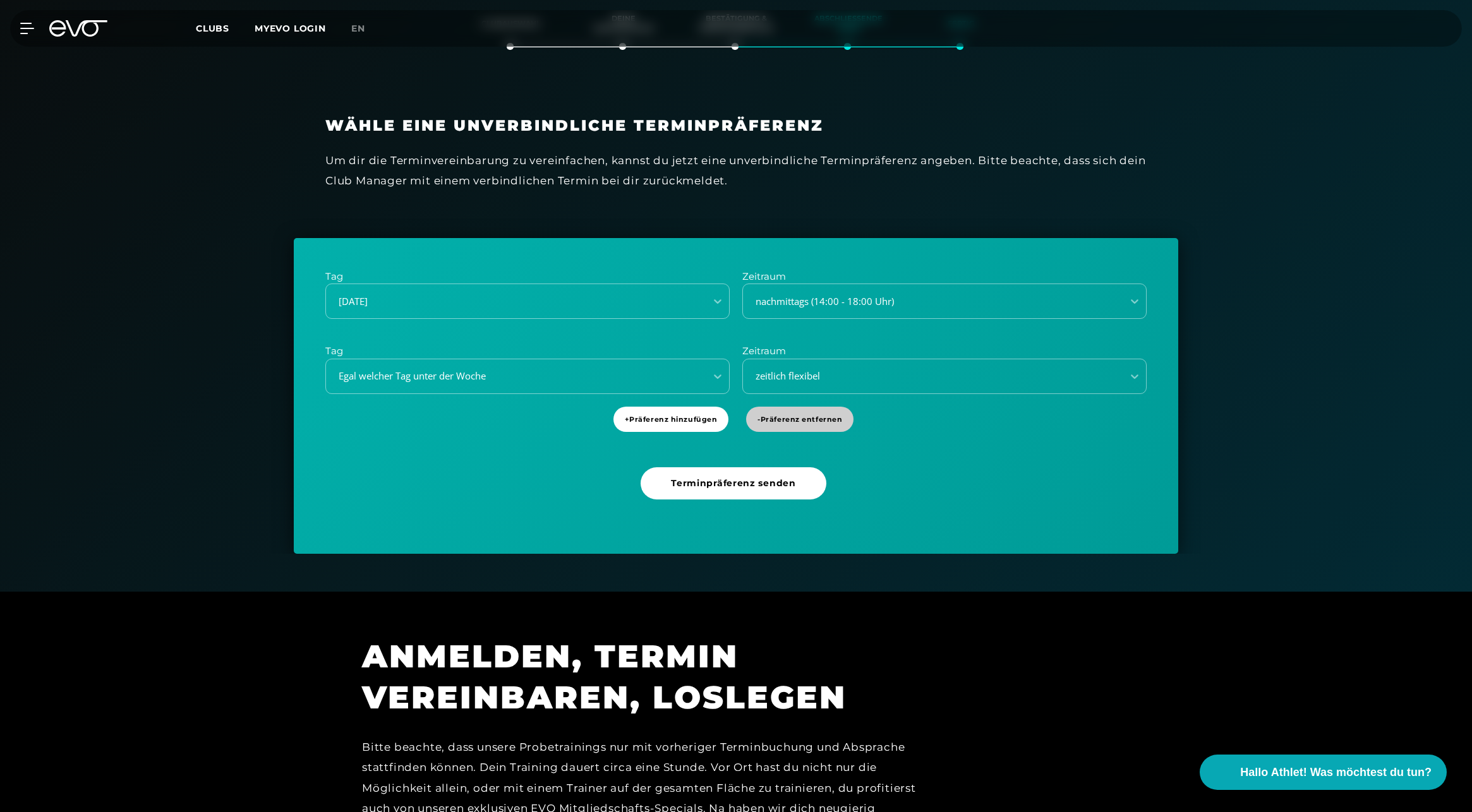
click at [780, 419] on span "- Präferenz entfernen" at bounding box center [800, 419] width 85 height 10
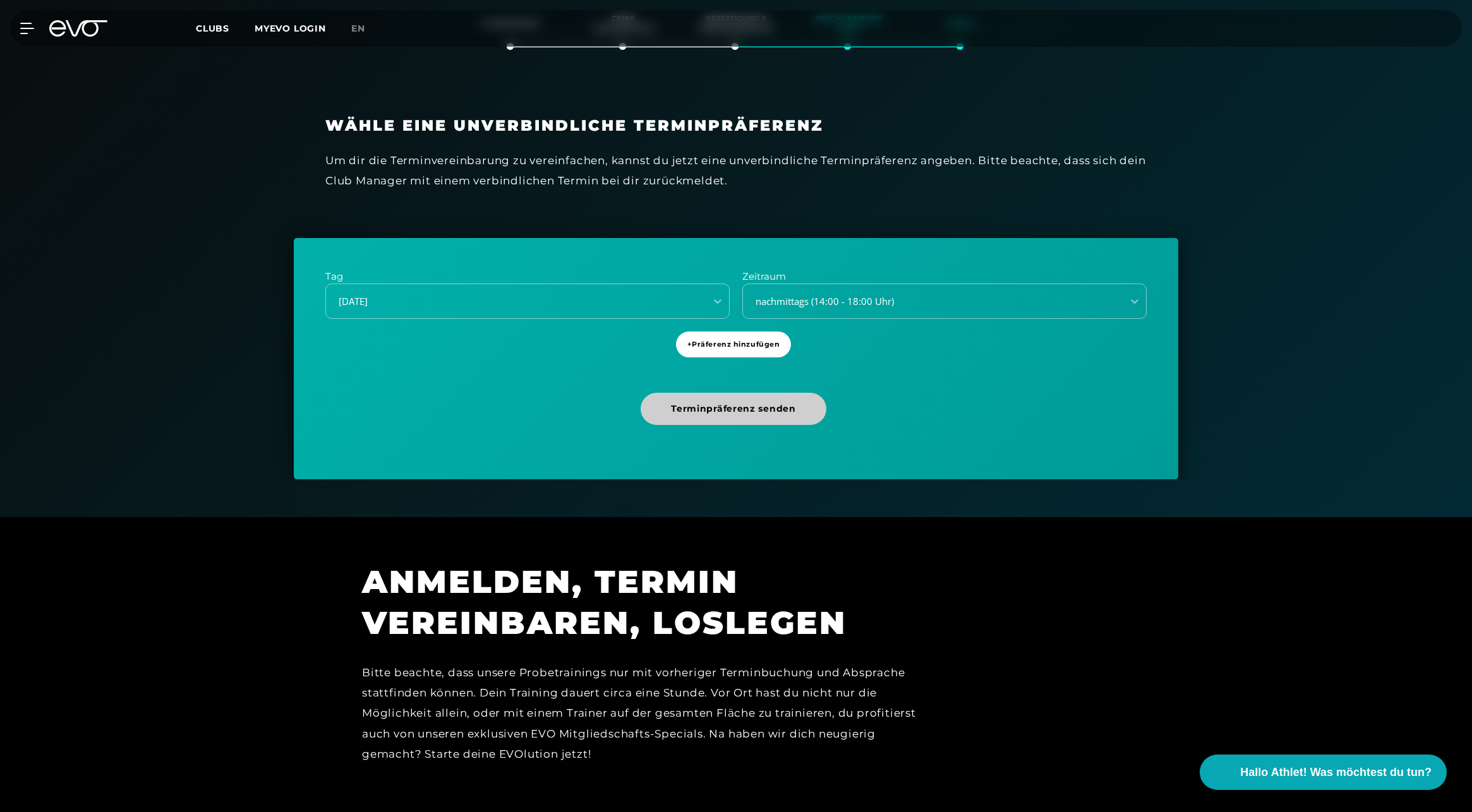
click at [726, 411] on span "Terminpräferenz senden" at bounding box center [733, 409] width 124 height 13
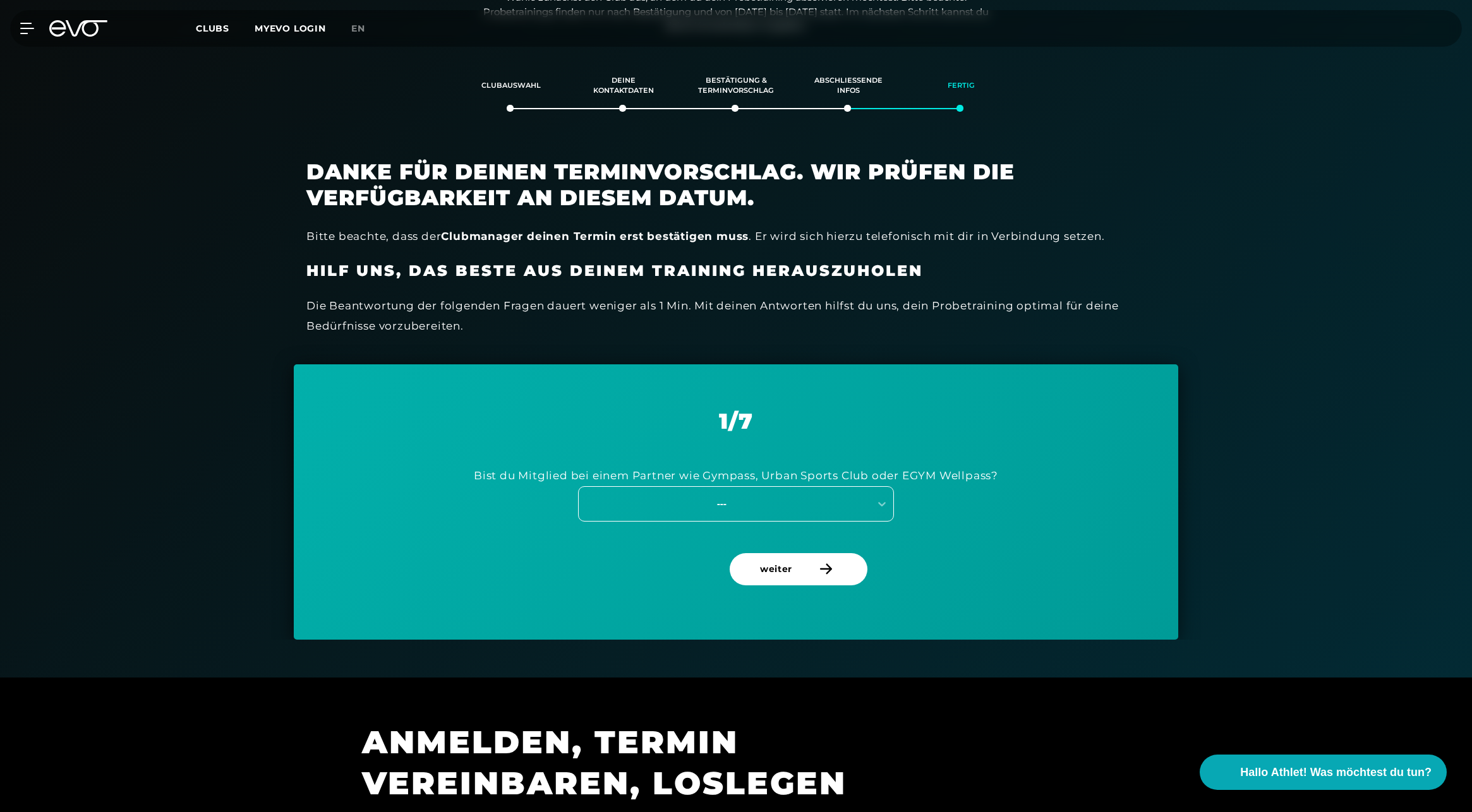
scroll to position [216, 0]
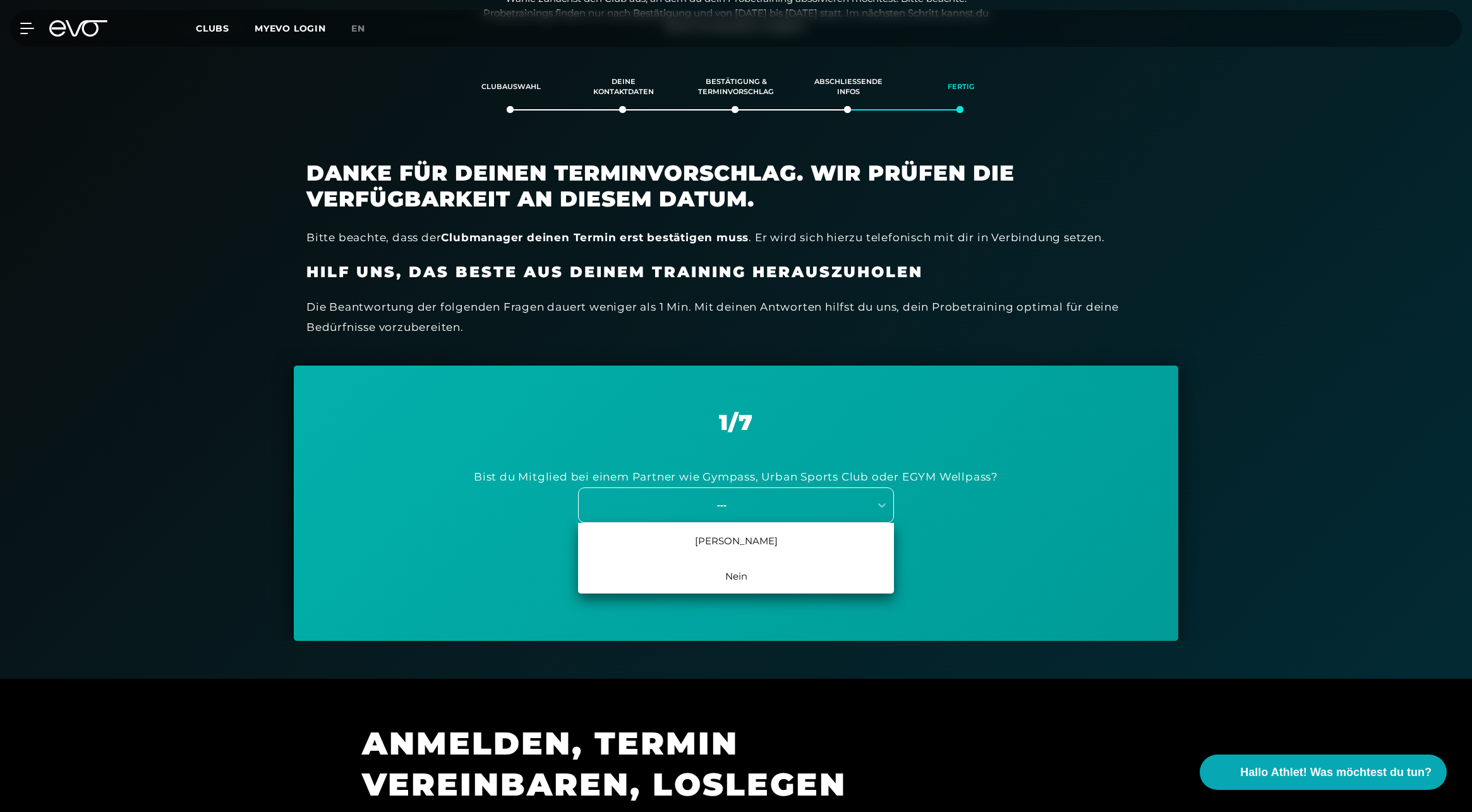
click at [737, 507] on div "---" at bounding box center [722, 504] width 283 height 14
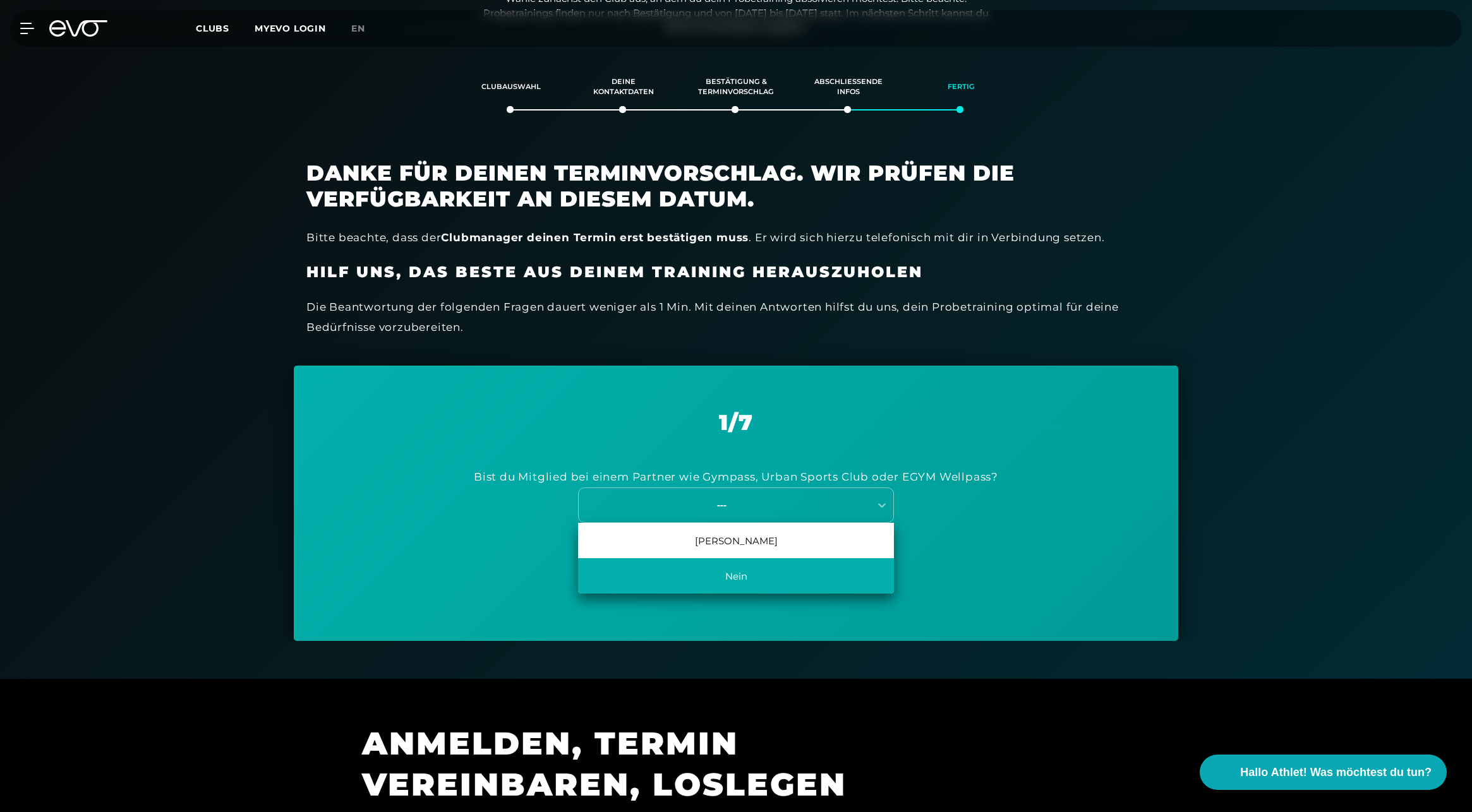
click at [717, 577] on div "Nein" at bounding box center [735, 575] width 316 height 35
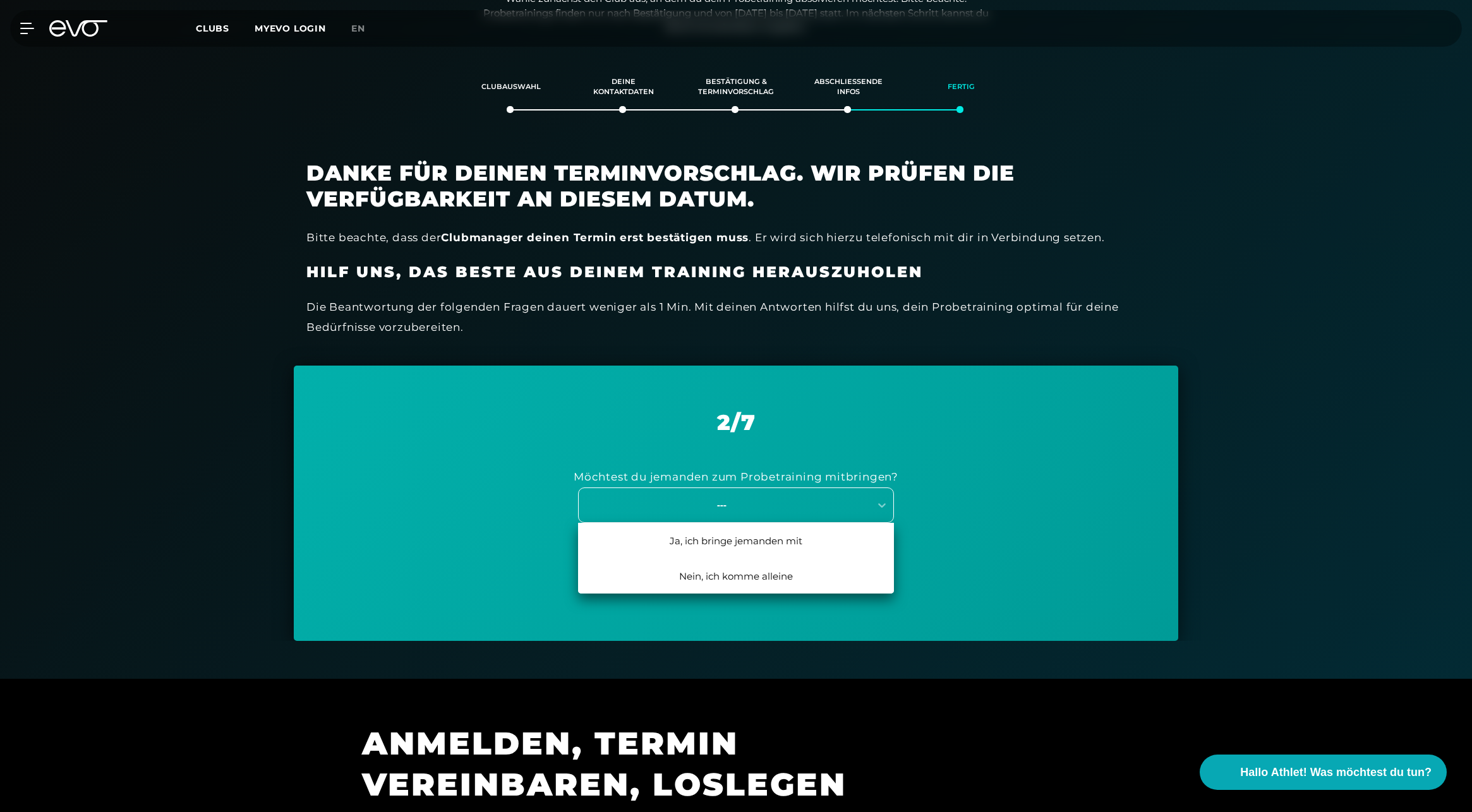
click at [732, 504] on div "---" at bounding box center [722, 504] width 283 height 14
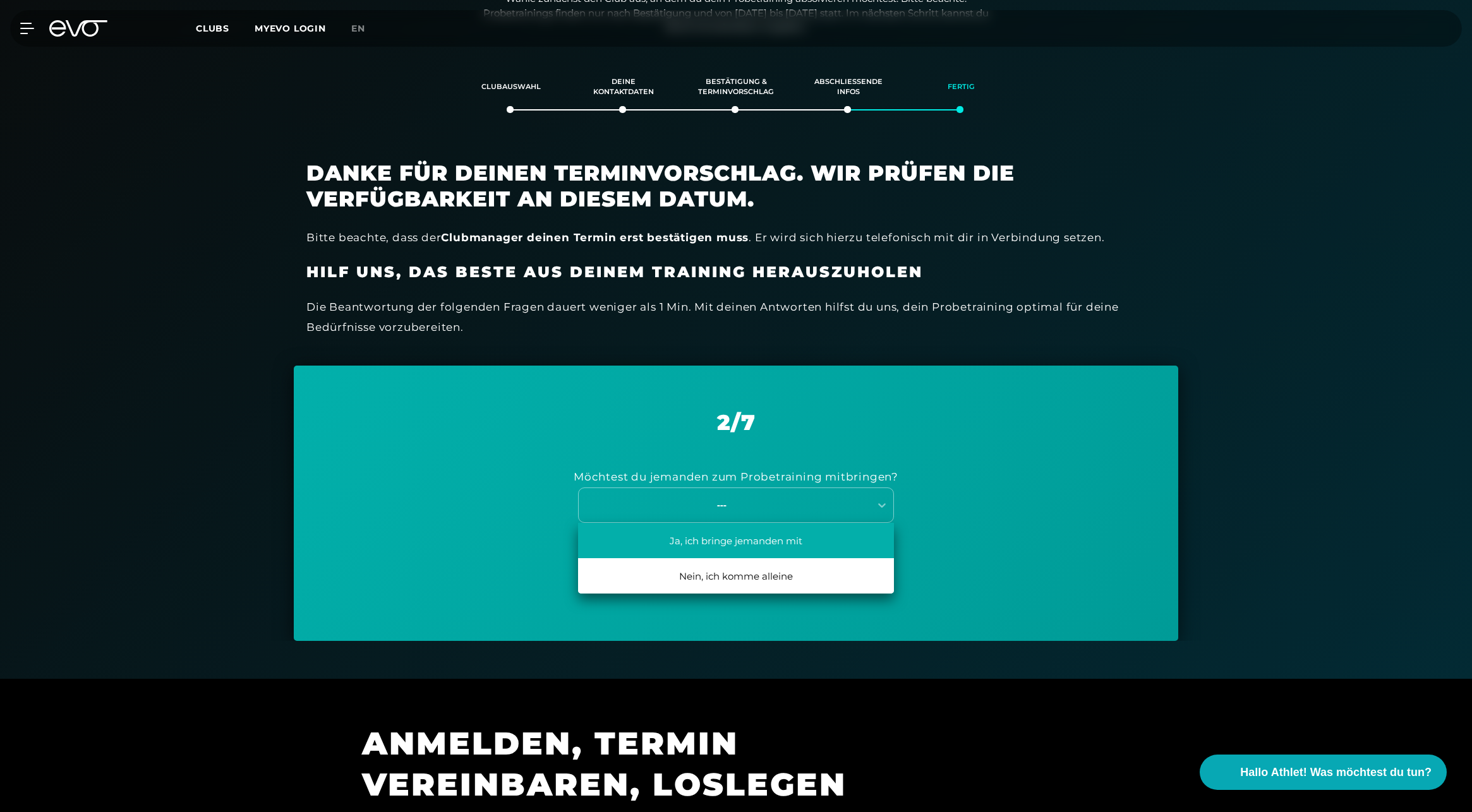
click at [732, 549] on div "Ja, ich bringe jemanden mit" at bounding box center [735, 540] width 316 height 35
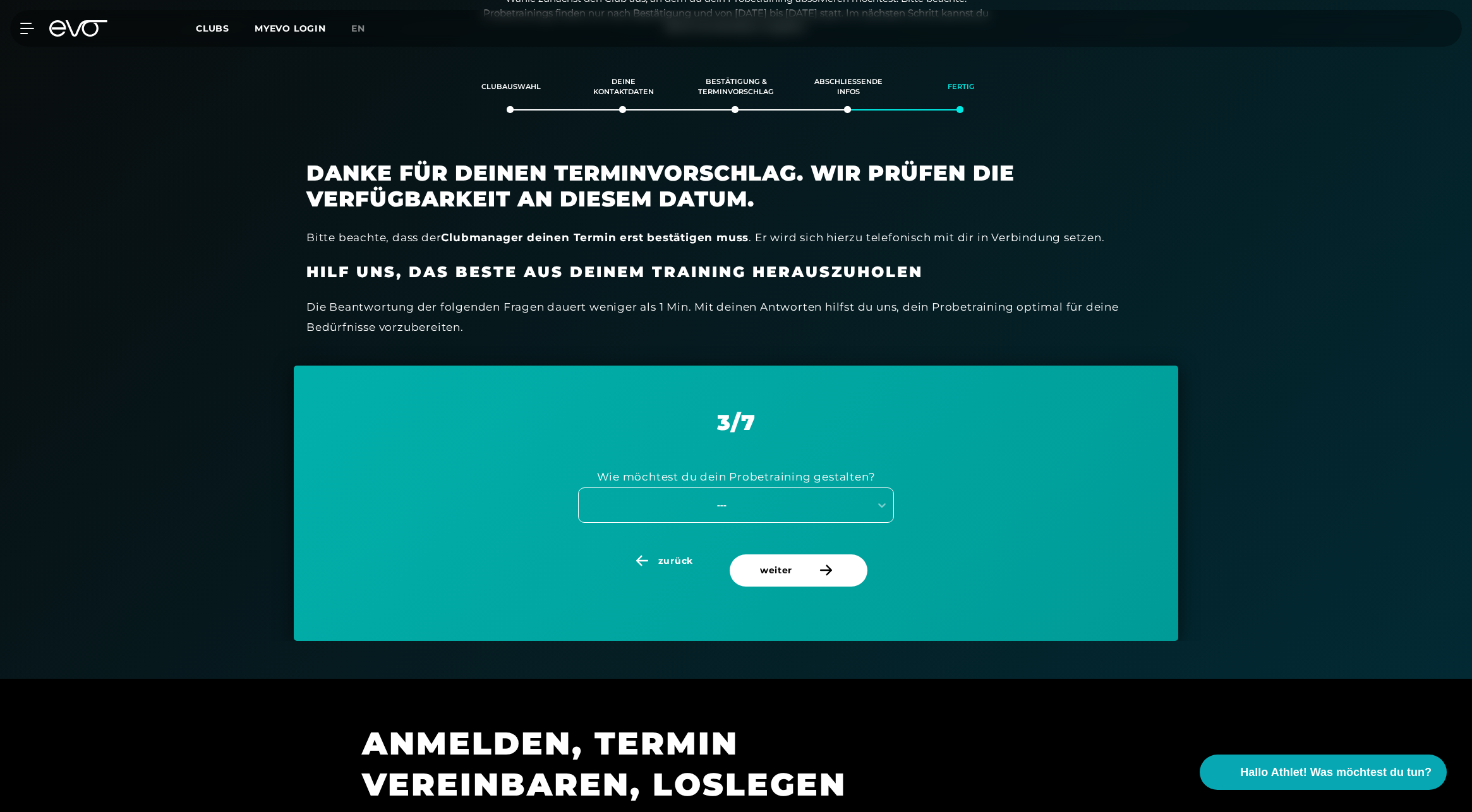
click at [702, 499] on div "---" at bounding box center [722, 504] width 283 height 14
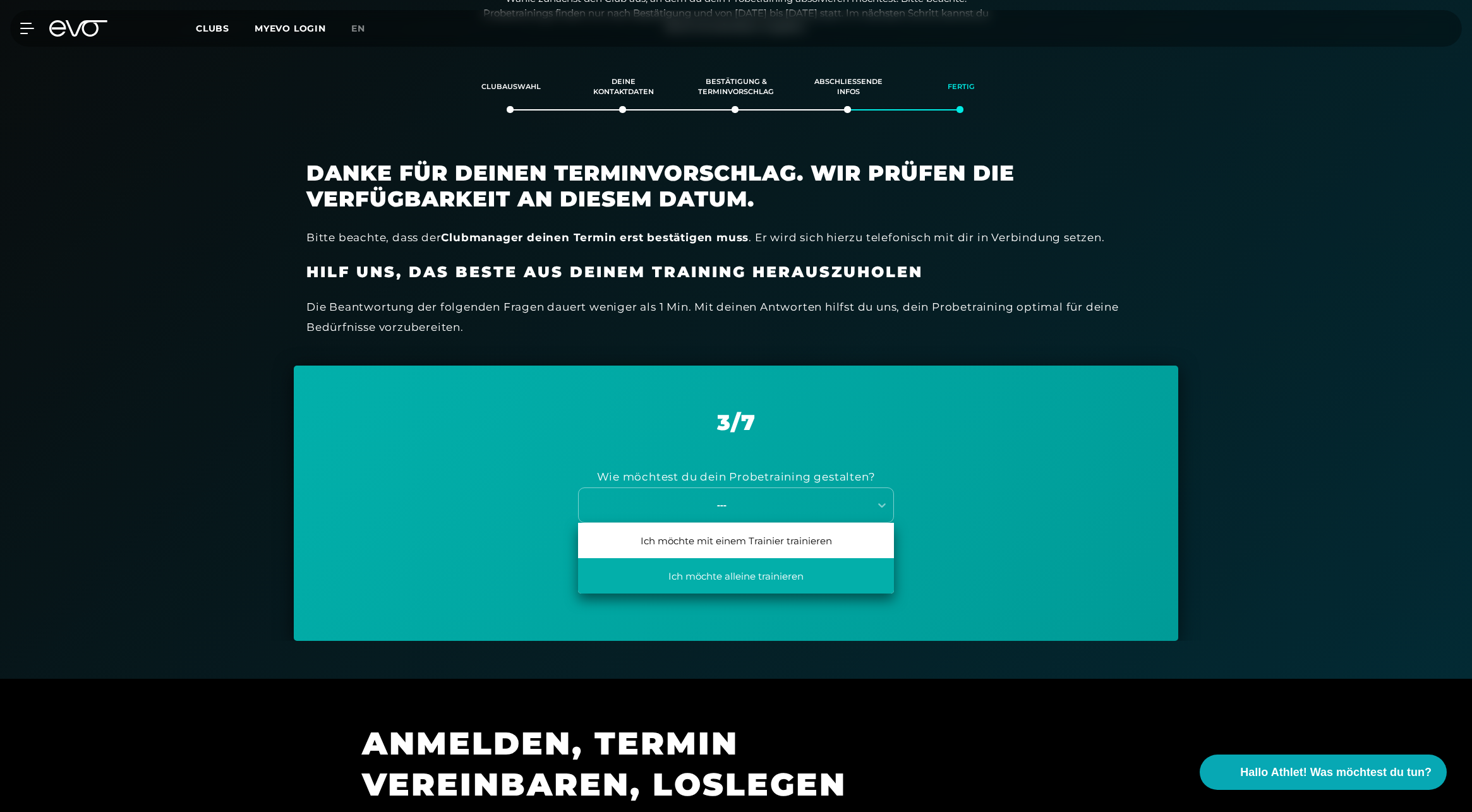
click at [806, 577] on div "Ich möchte alleine trainieren" at bounding box center [735, 575] width 316 height 35
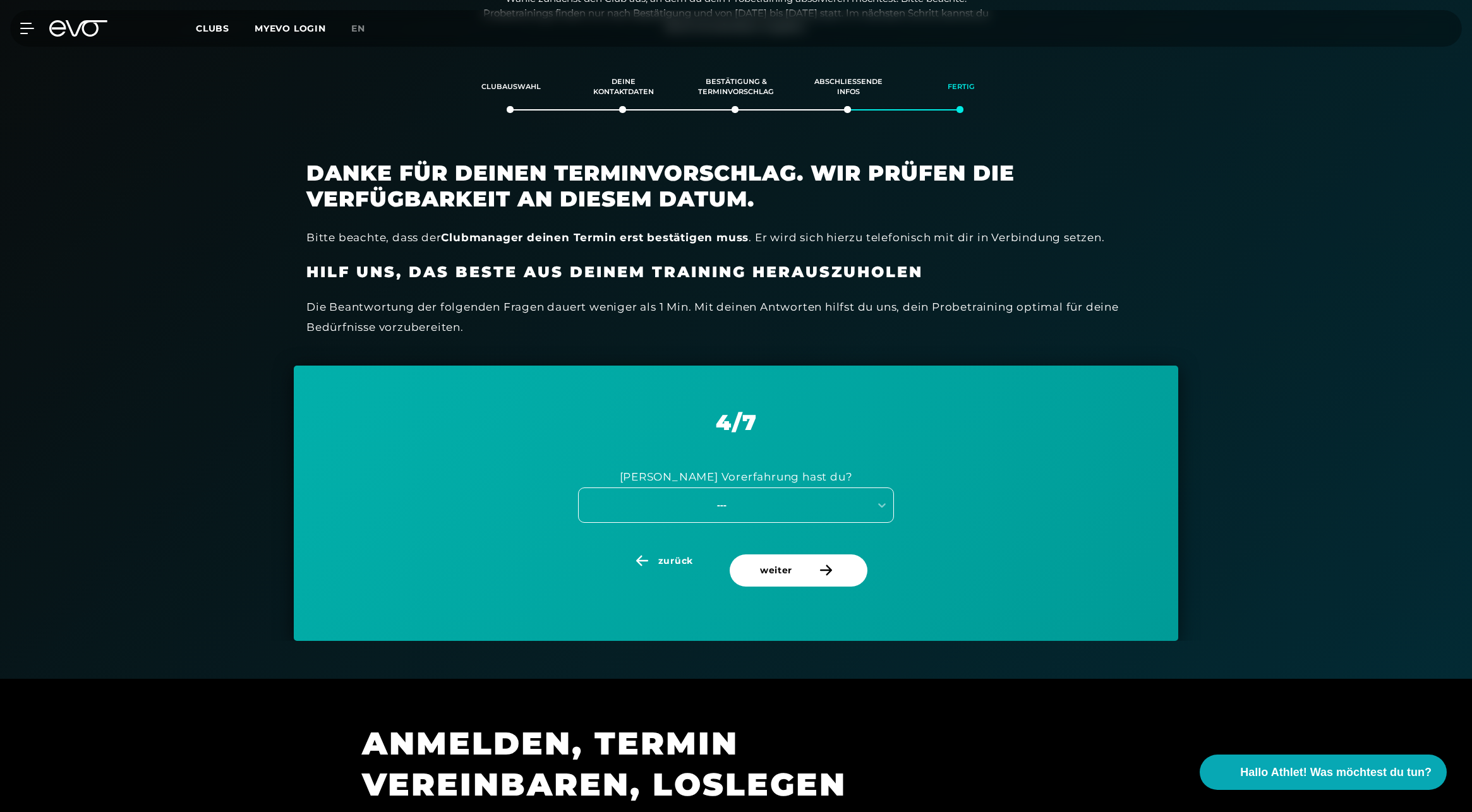
click at [741, 497] on div "---" at bounding box center [722, 504] width 283 height 14
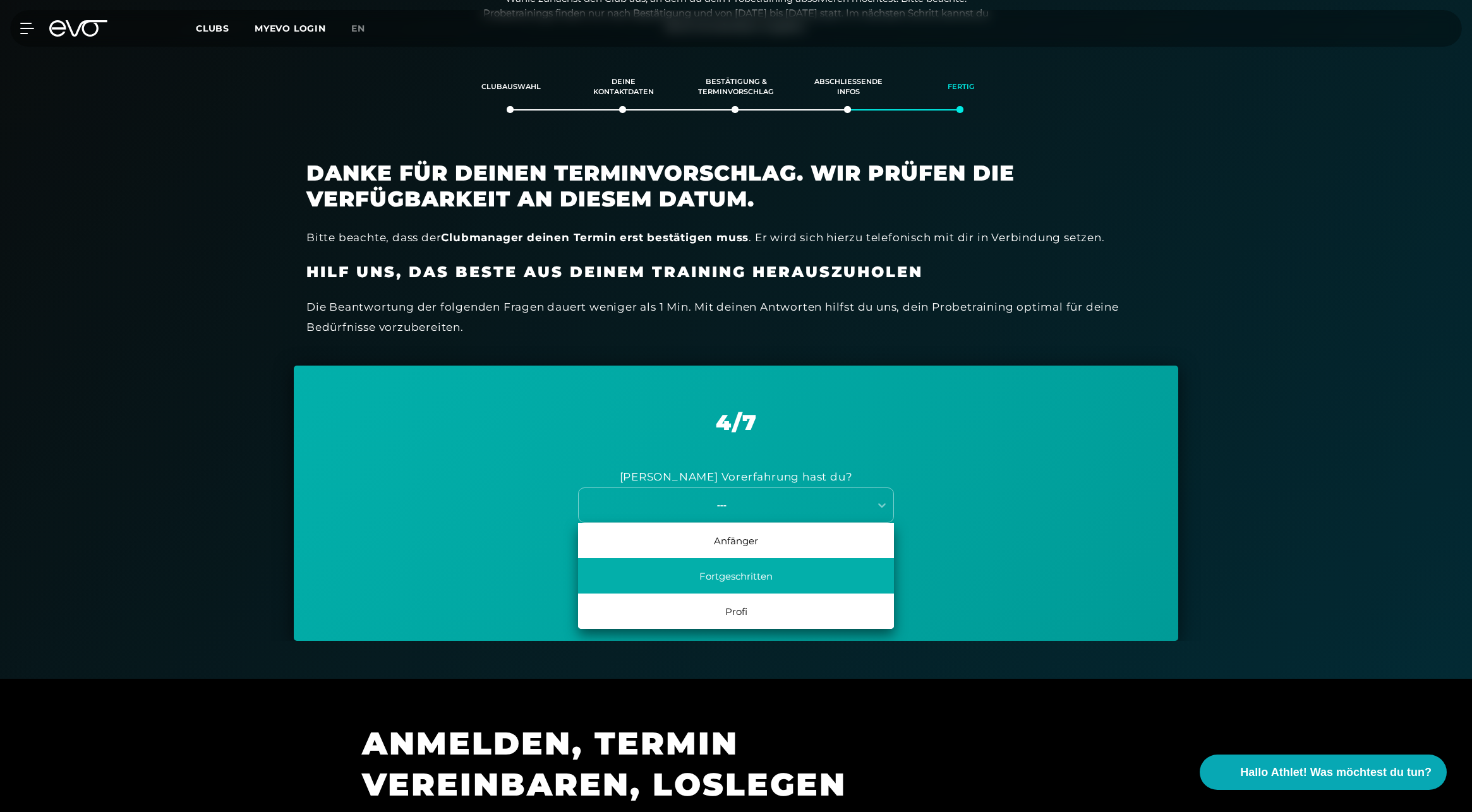
click at [749, 578] on div "Fortgeschritten" at bounding box center [735, 575] width 316 height 35
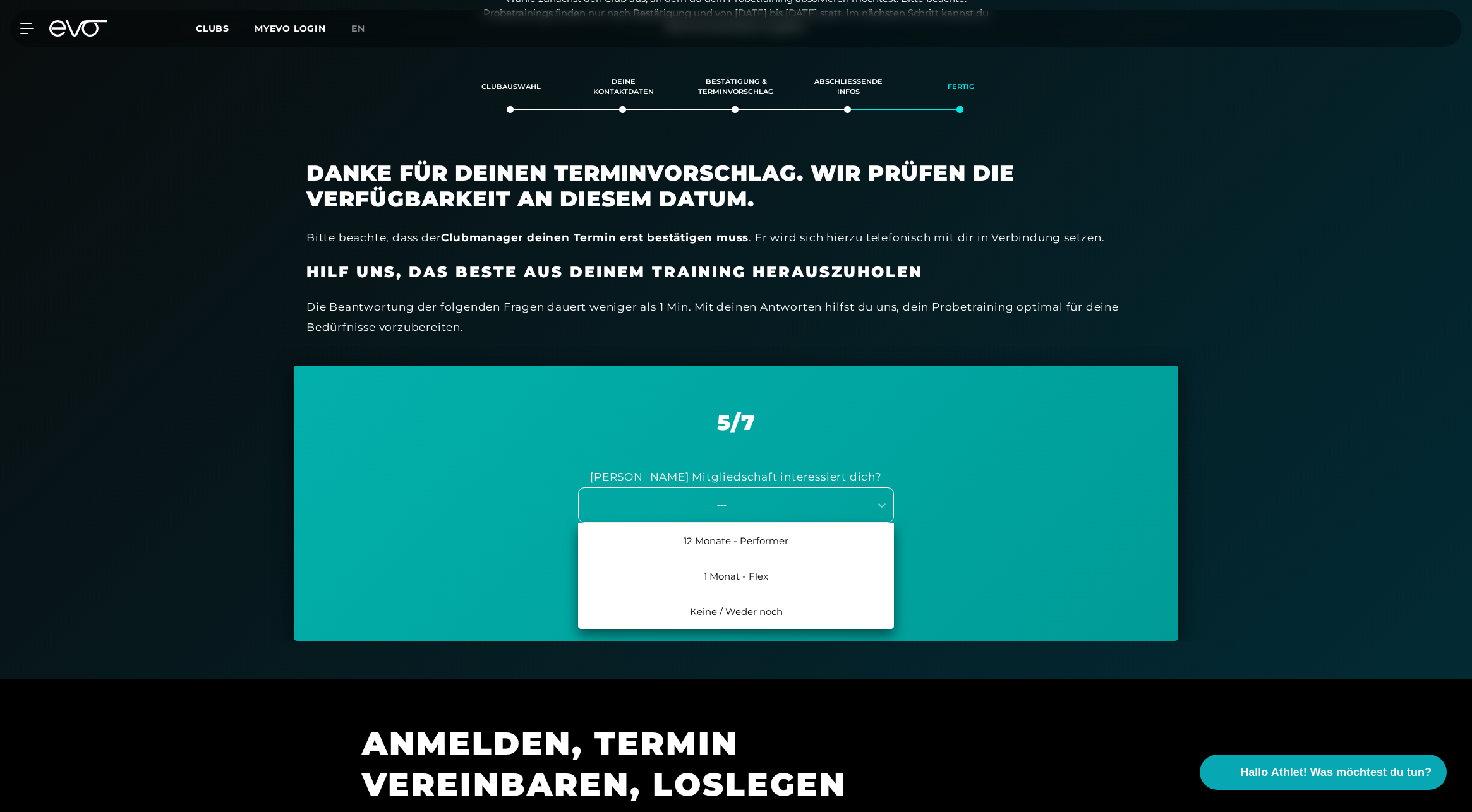
click at [752, 504] on div "---" at bounding box center [722, 504] width 283 height 14
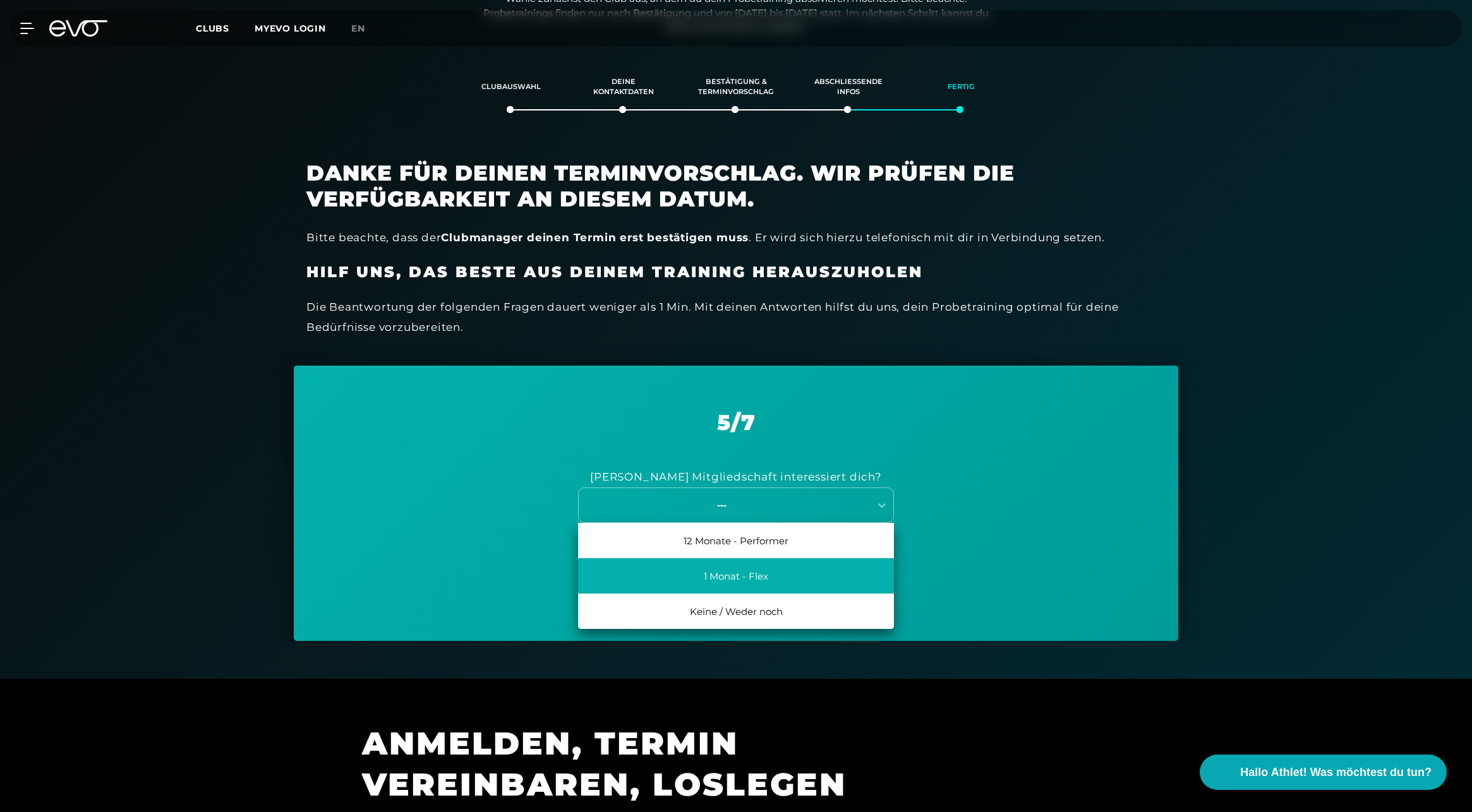
click at [794, 582] on div "1 Monat - Flex" at bounding box center [735, 575] width 316 height 35
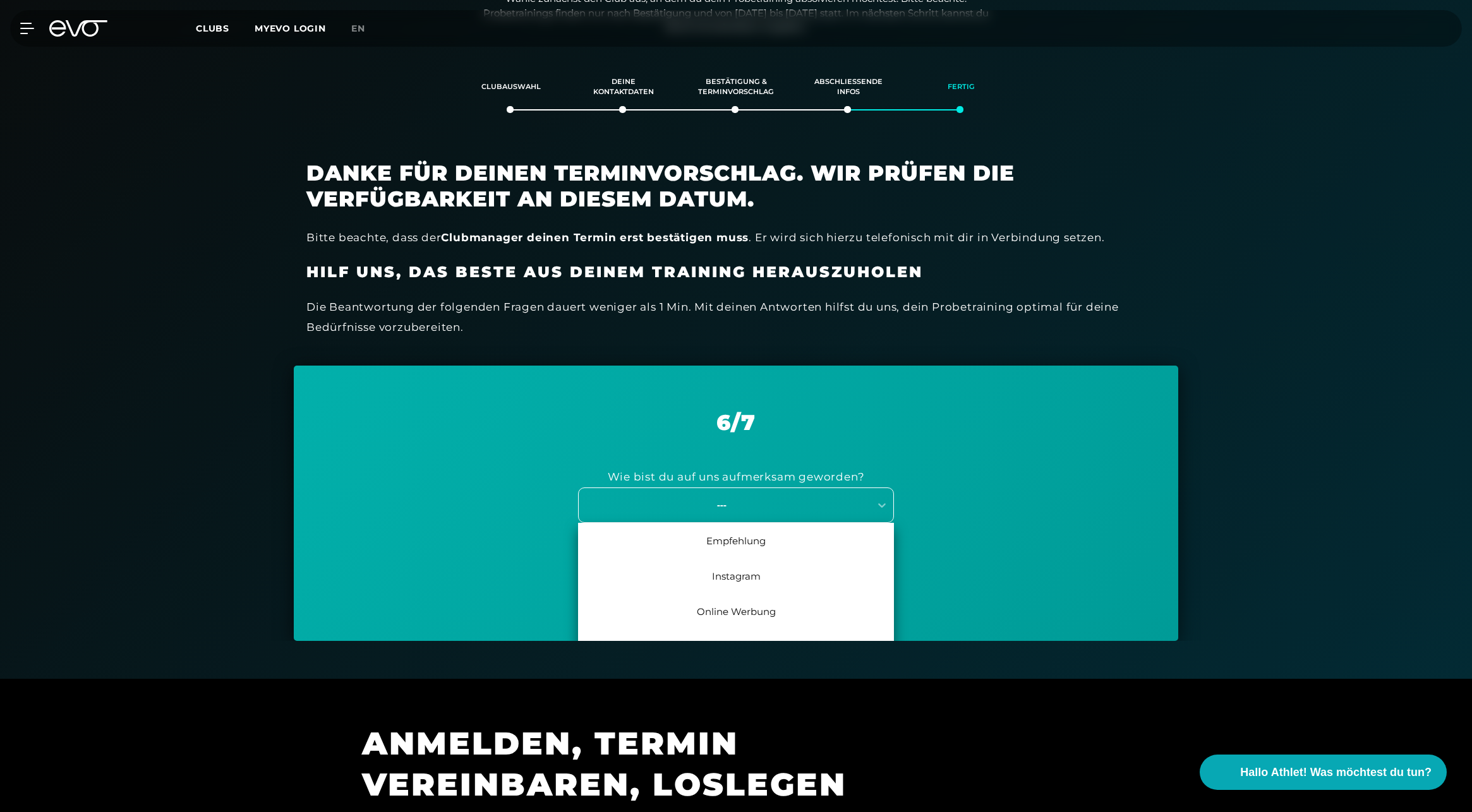
click at [726, 495] on div "---" at bounding box center [735, 505] width 316 height 35
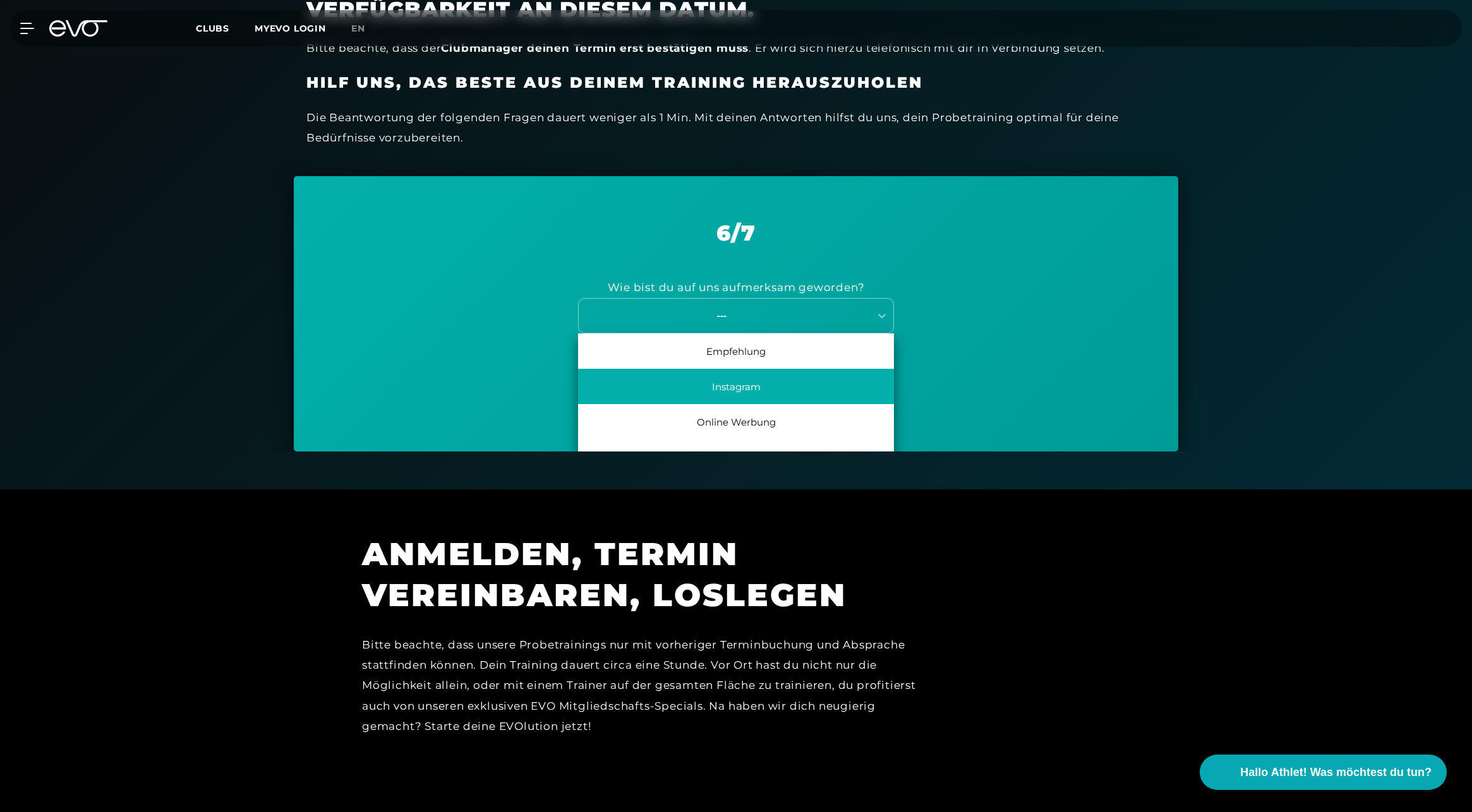
scroll to position [58, 0]
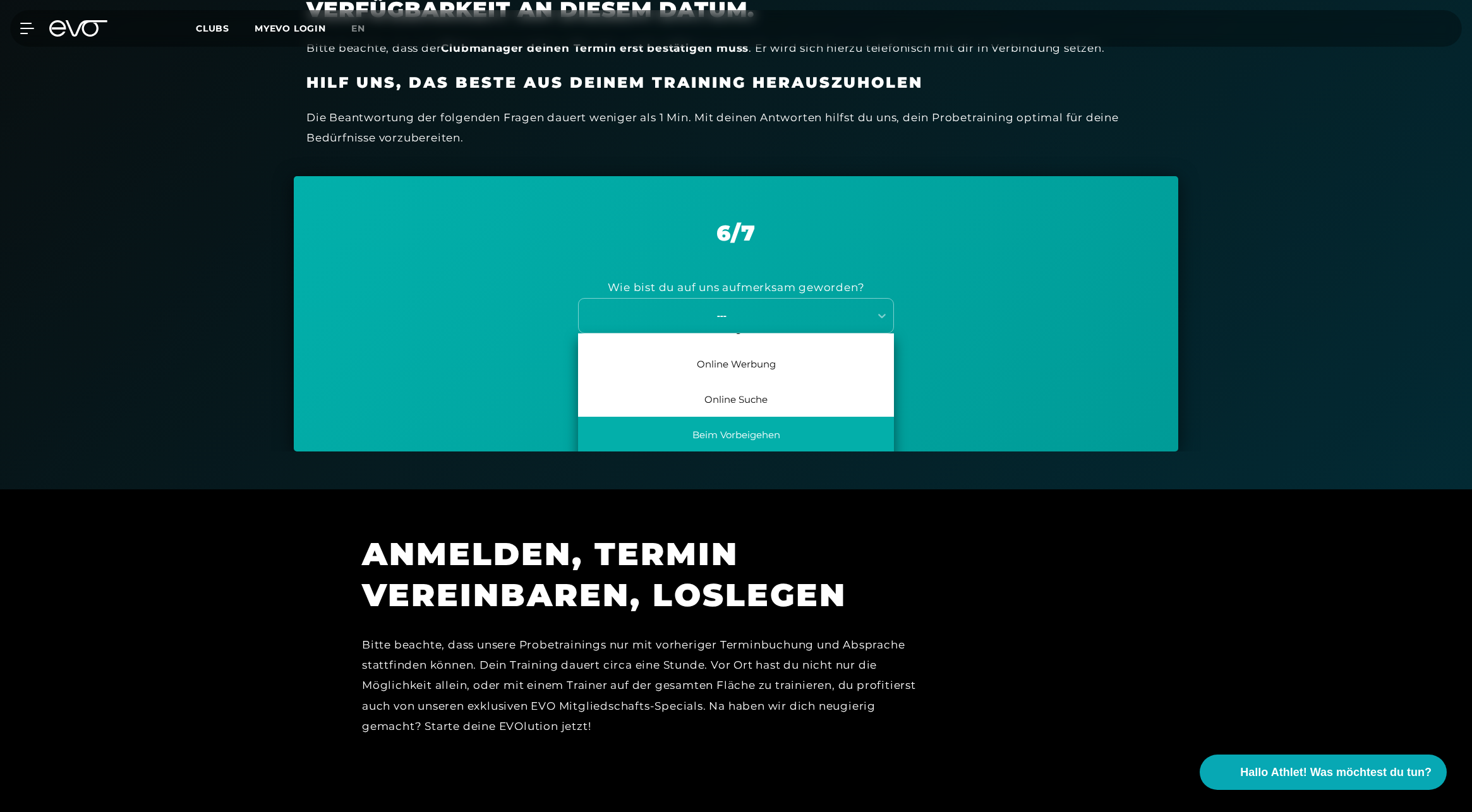
click at [765, 429] on div "Beim Vorbeigehen" at bounding box center [735, 434] width 316 height 35
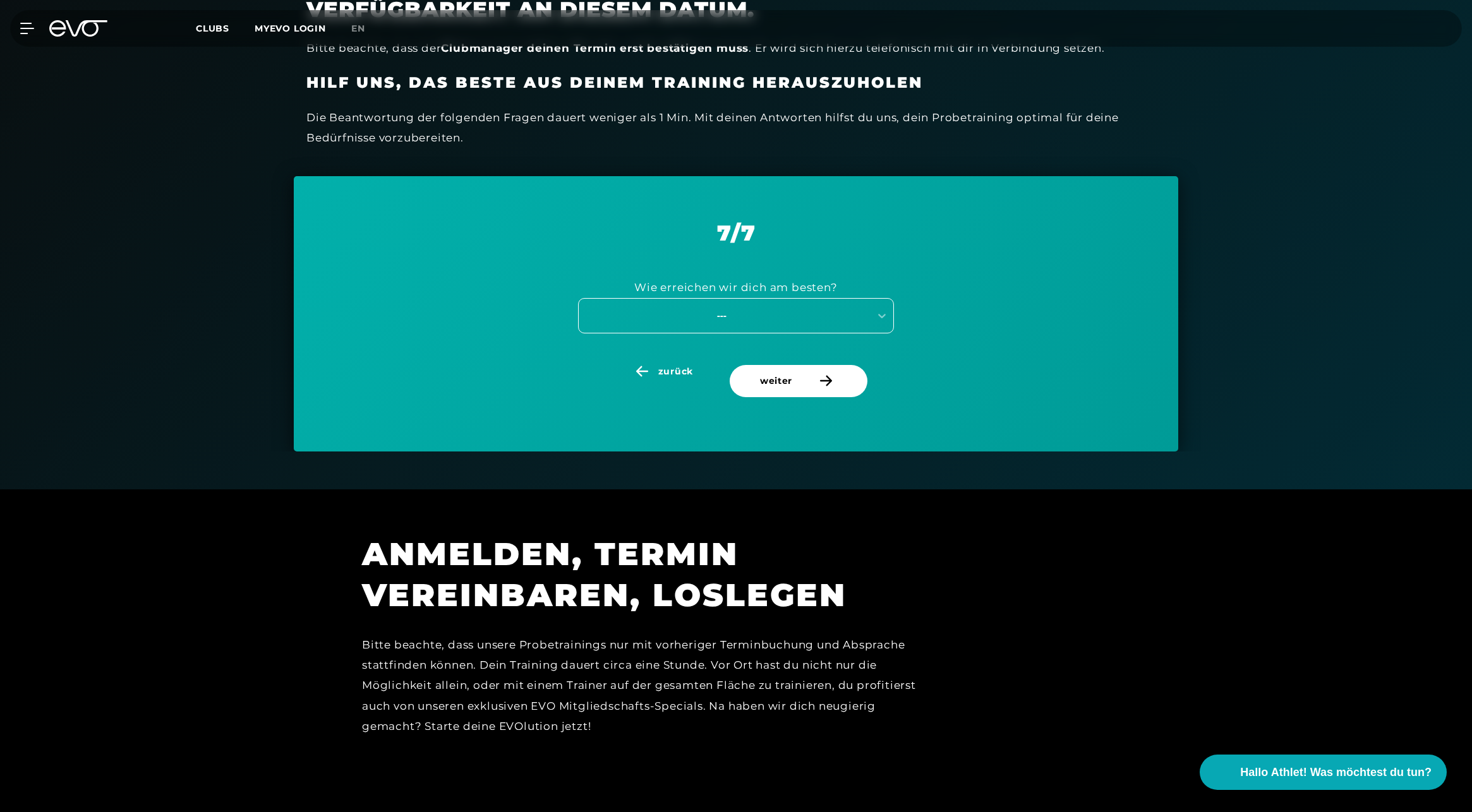
click at [741, 314] on div "---" at bounding box center [722, 315] width 283 height 14
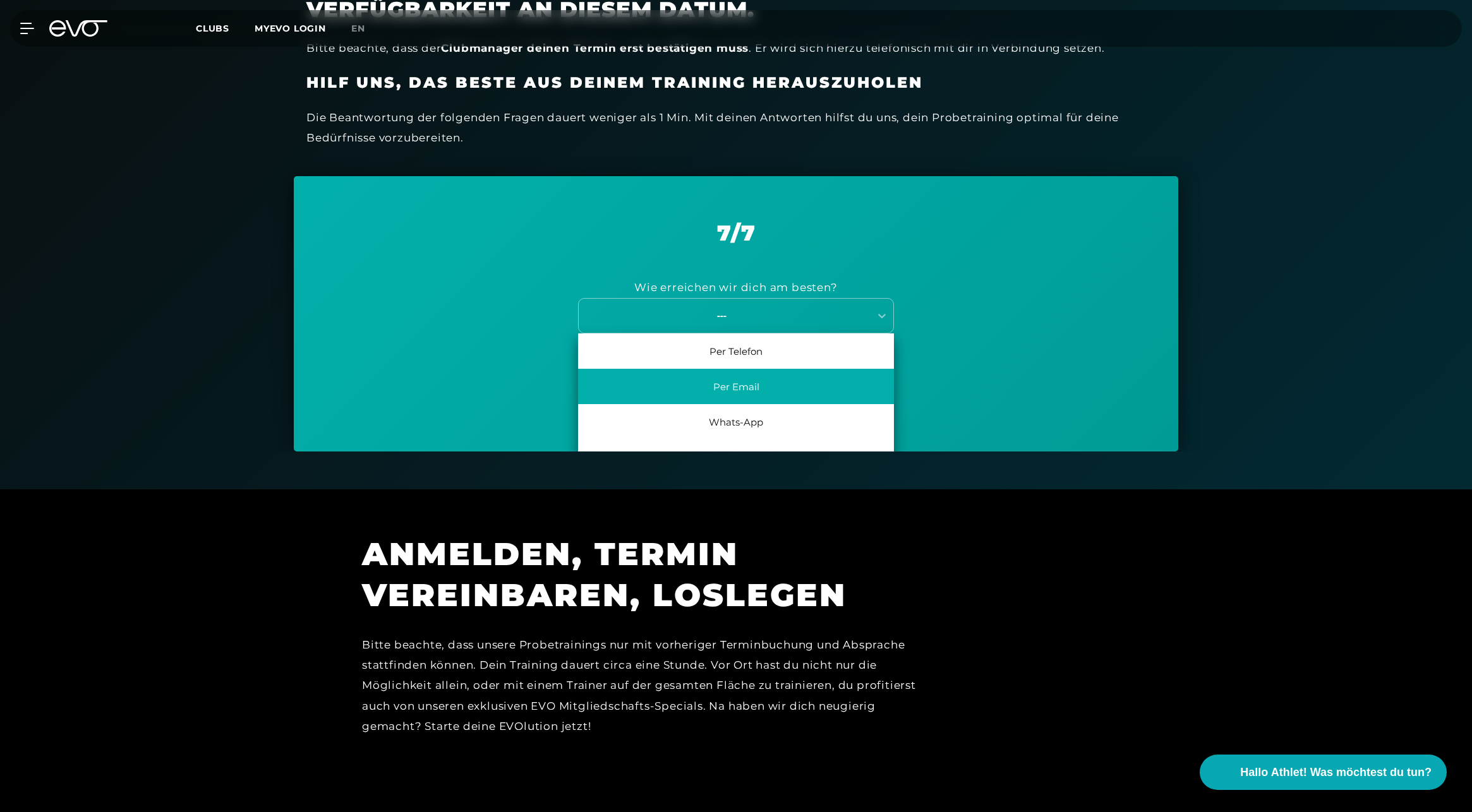
click at [736, 380] on div "Per Email" at bounding box center [735, 386] width 316 height 35
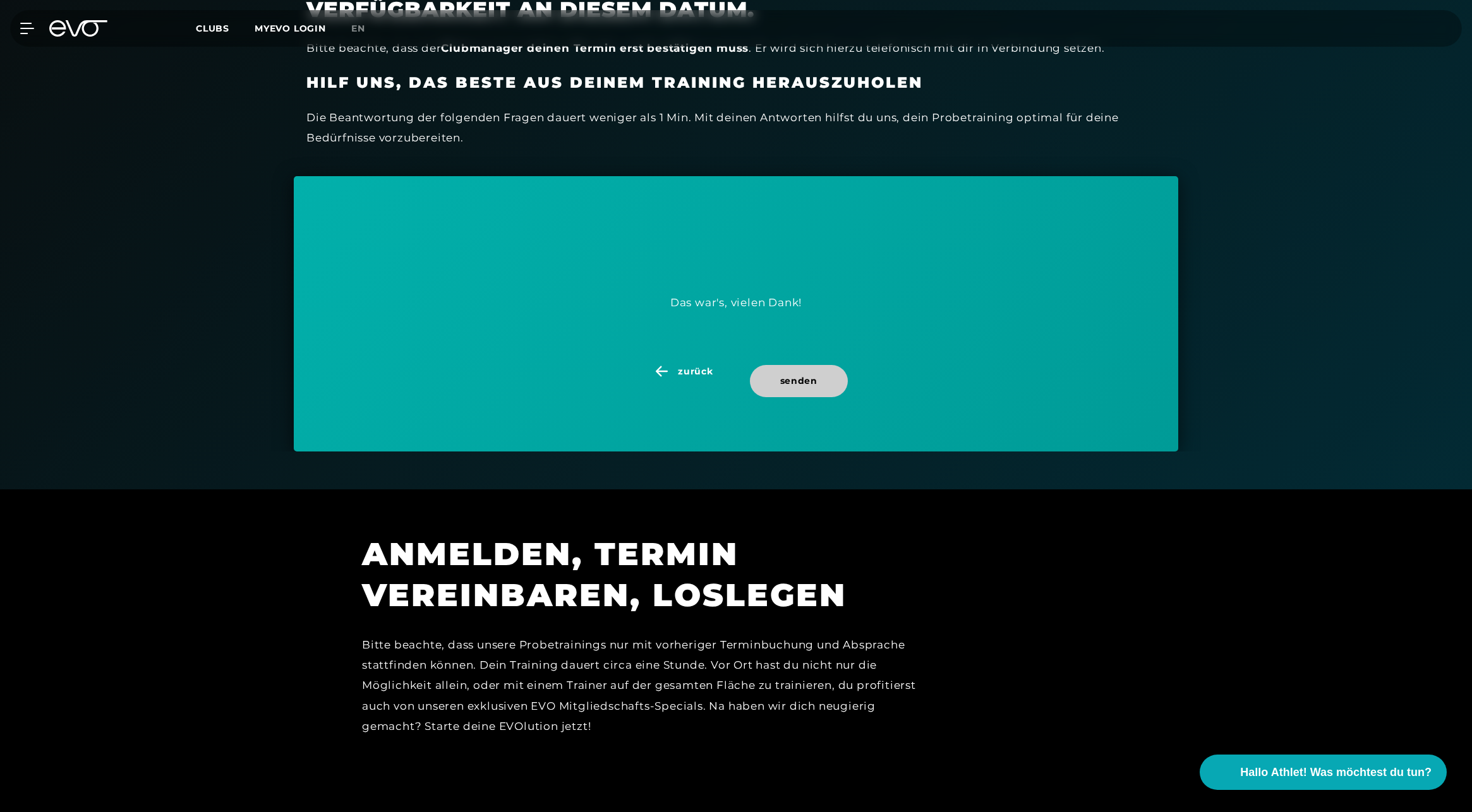
click at [788, 372] on span "senden" at bounding box center [798, 381] width 98 height 32
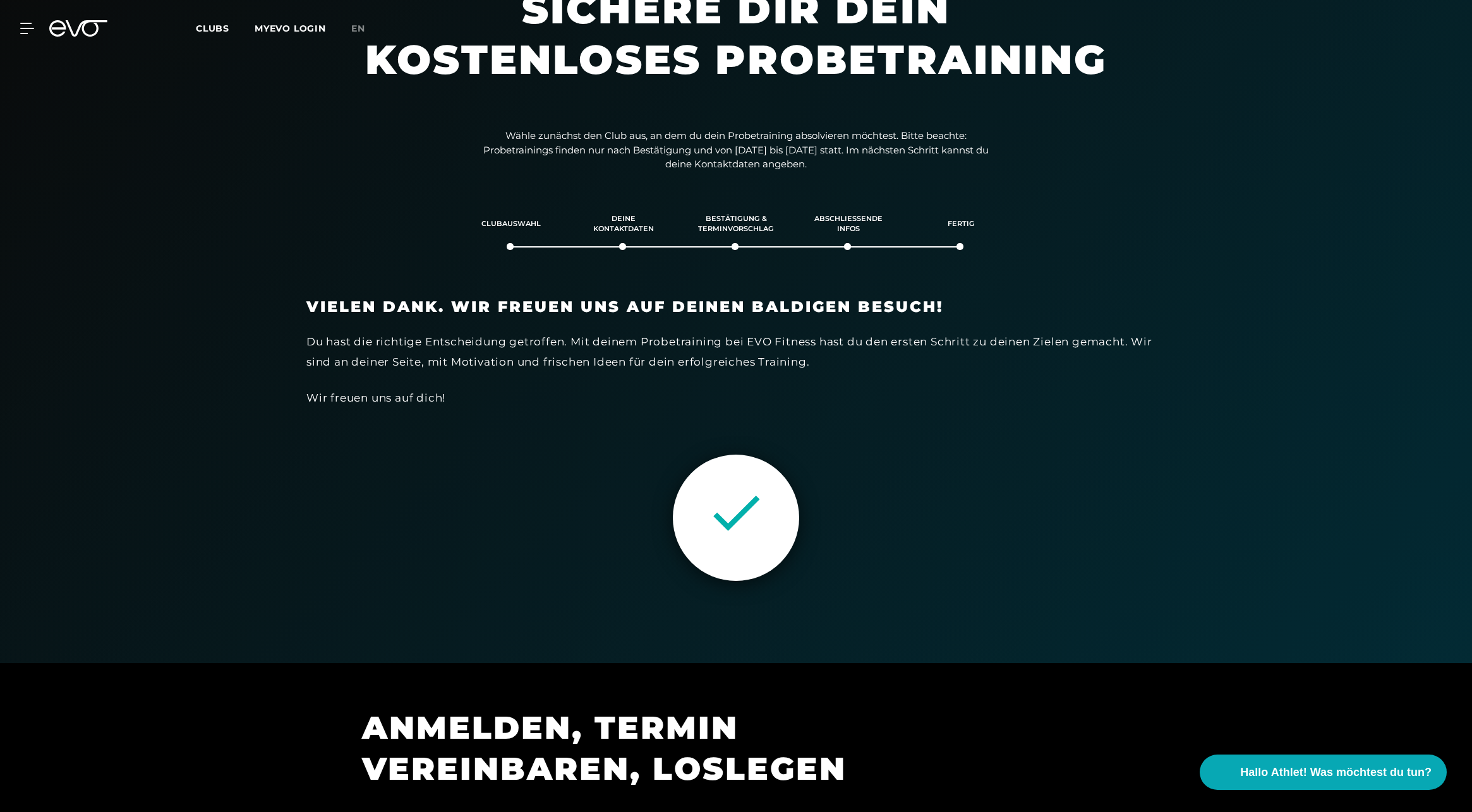
scroll to position [0, 0]
